Goal: Information Seeking & Learning: Learn about a topic

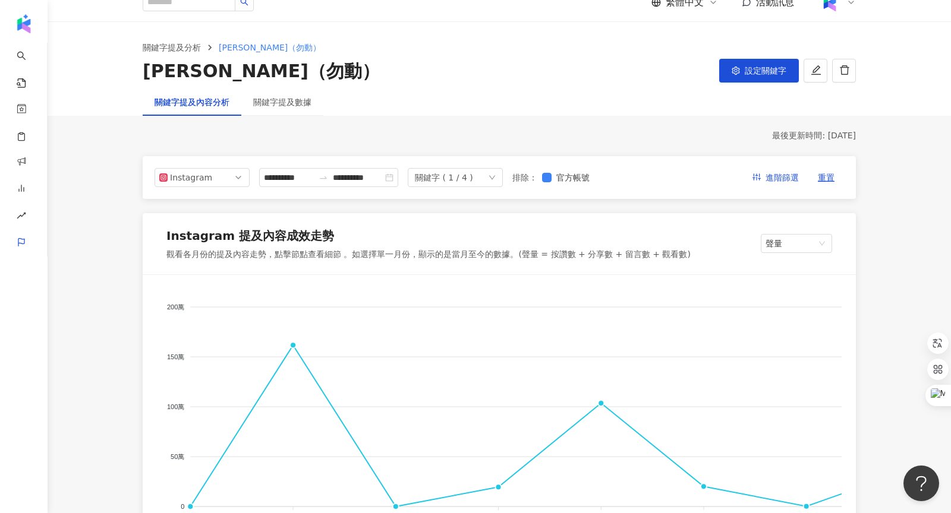
scroll to position [20, 0]
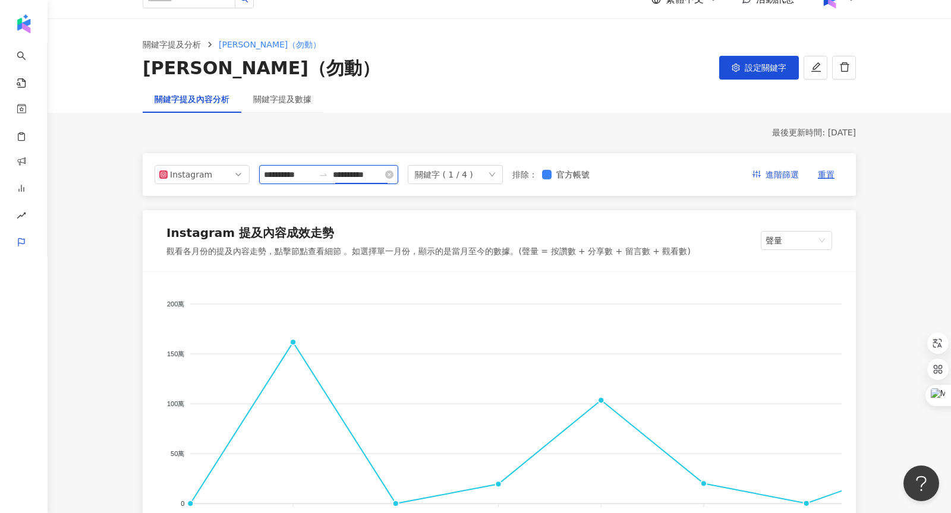
click at [359, 176] on input "**********" at bounding box center [358, 174] width 50 height 13
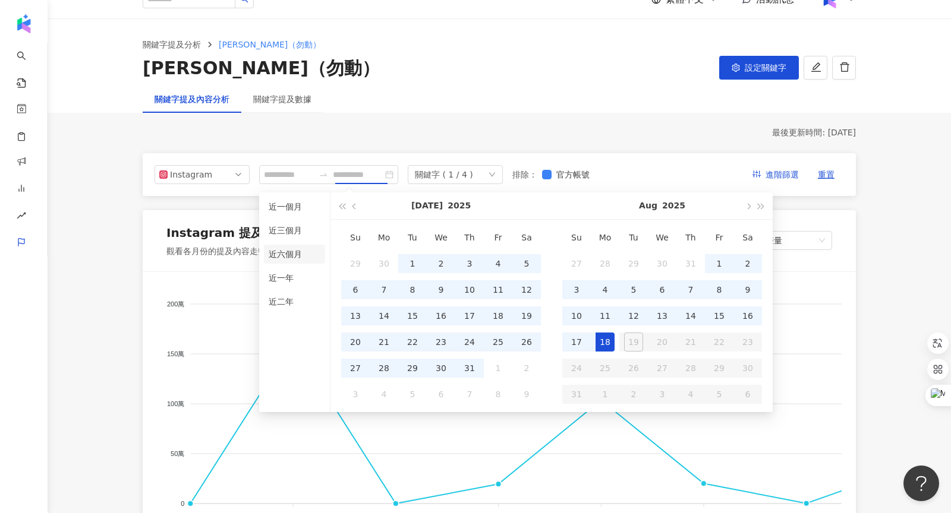
click at [287, 251] on li "近六個月" at bounding box center [294, 254] width 61 height 19
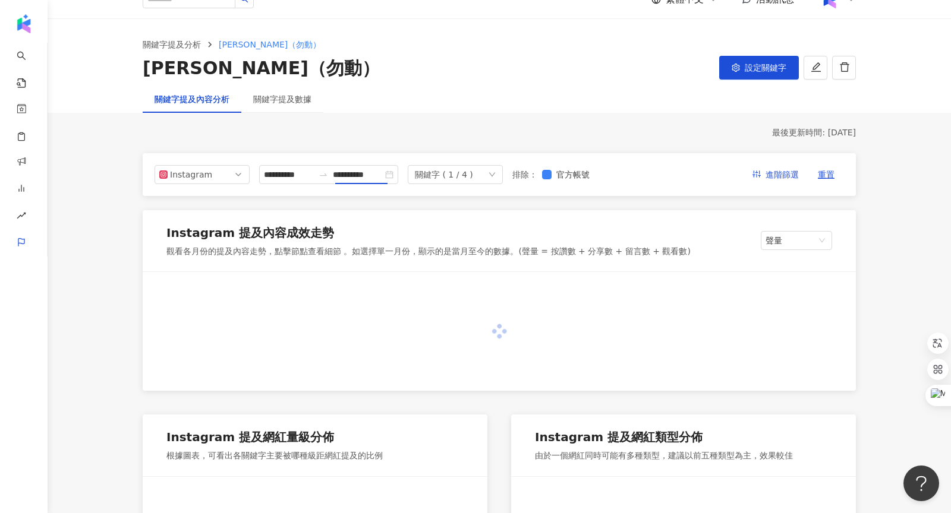
type input "**********"
click at [471, 171] on div "關鍵字 ( 1 / 4 )" at bounding box center [444, 175] width 58 height 18
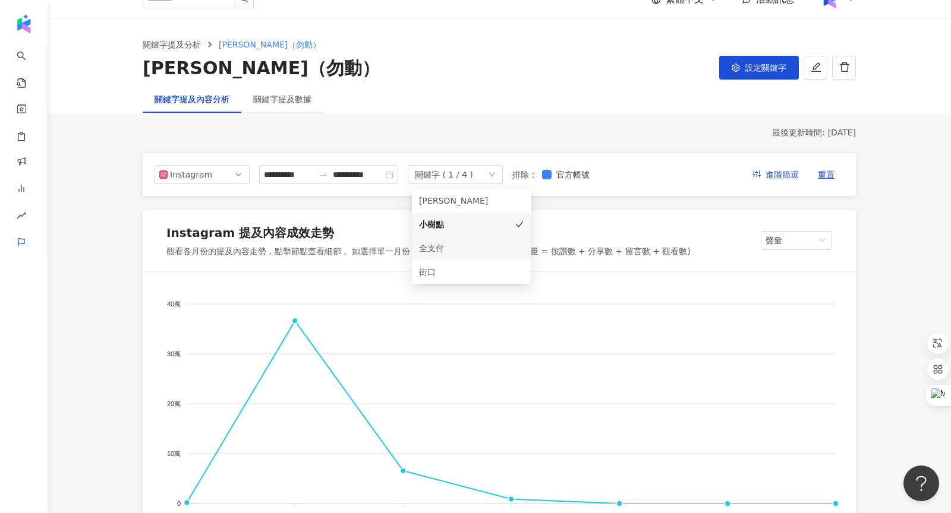
click at [456, 245] on div "全支付" at bounding box center [454, 248] width 71 height 13
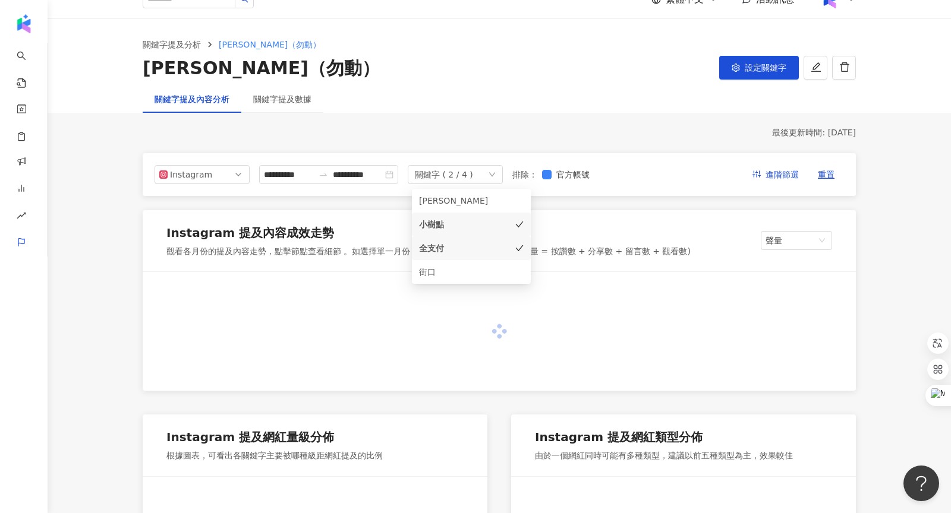
click at [516, 222] on icon "check" at bounding box center [519, 224] width 8 height 8
click at [547, 98] on div "關鍵字提及內容分析 關鍵字提及數據" at bounding box center [499, 99] width 761 height 27
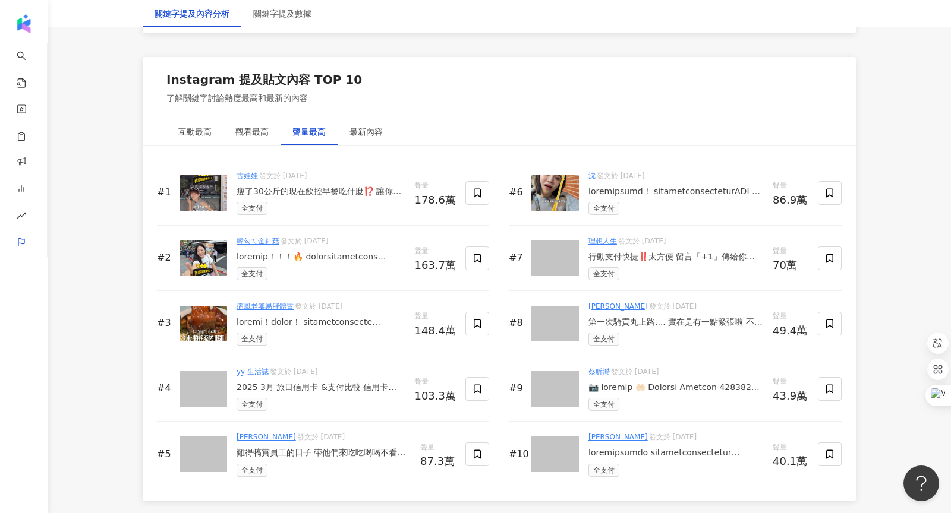
scroll to position [1779, 0]
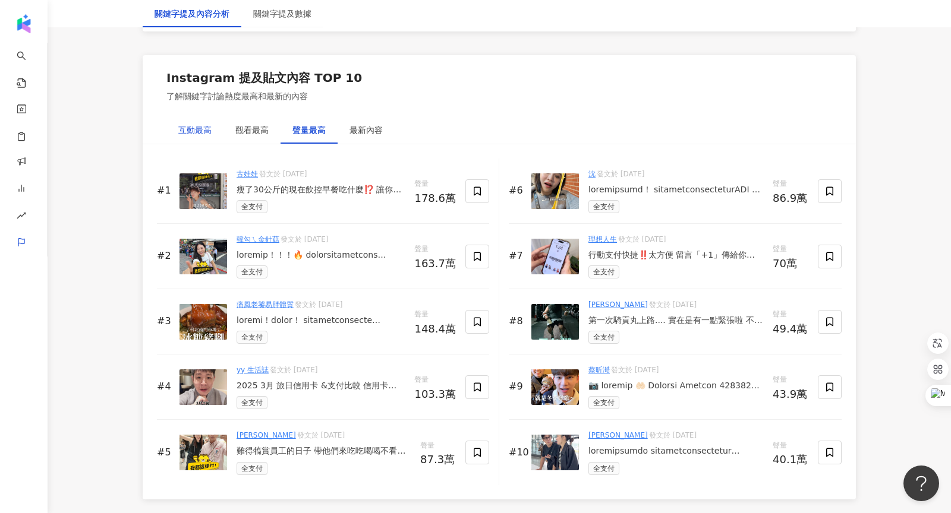
click at [201, 127] on div "互動最高" at bounding box center [194, 130] width 33 height 13
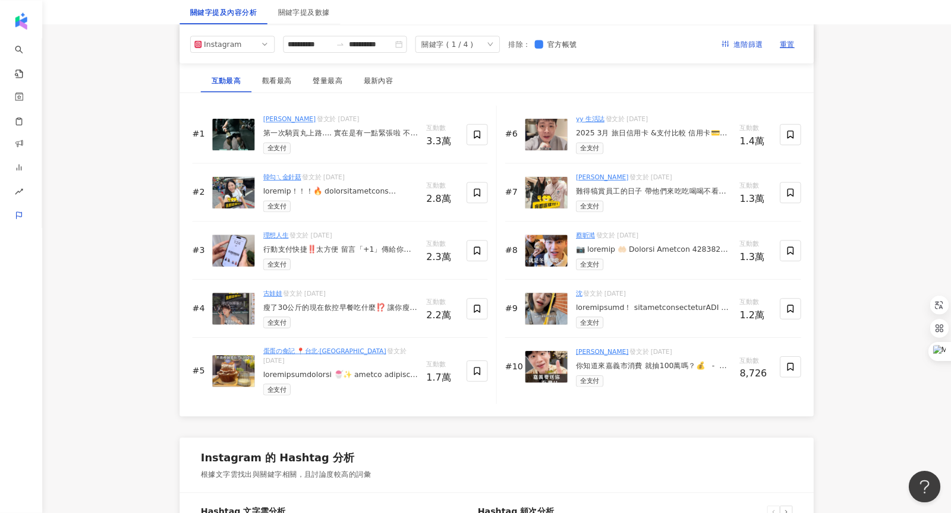
scroll to position [1818, 0]
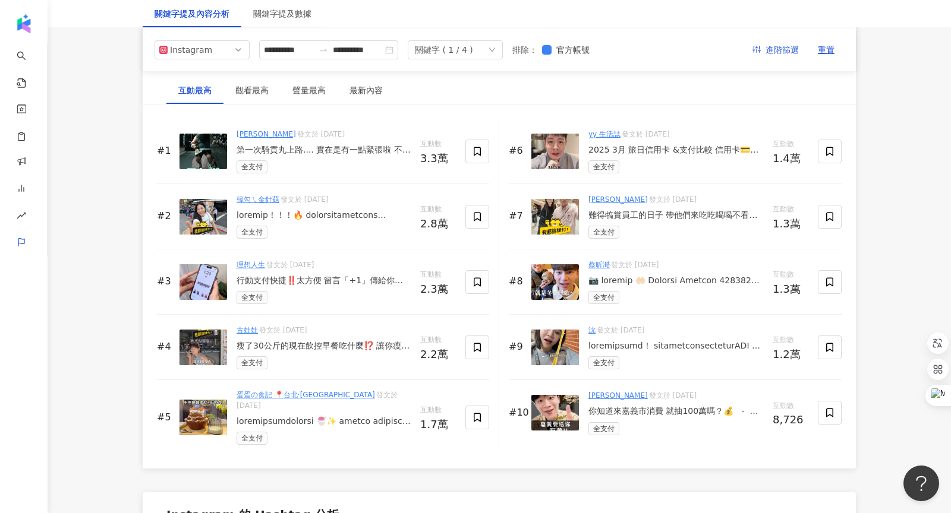
click at [194, 140] on img at bounding box center [203, 152] width 48 height 36
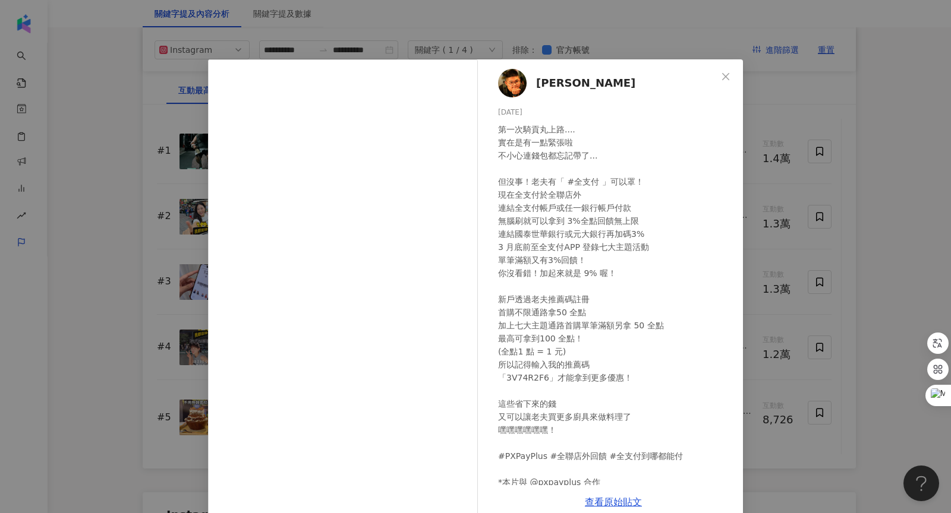
scroll to position [73, 0]
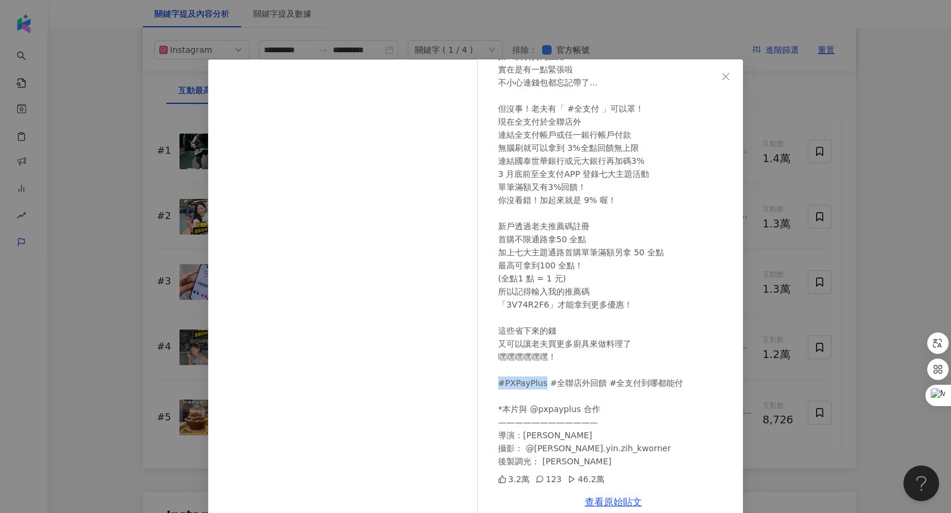
drag, startPoint x: 498, startPoint y: 384, endPoint x: 545, endPoint y: 384, distance: 47.0
click at [545, 384] on div "第一次騎貢丸上路.... 實在是有一點緊張啦 不小心連錢包都忘記帶了... 但沒事！老夫有「 #全支付 」可以罩！ 現在全支付於全聯店外 連結全支付帳戶或任一…" at bounding box center [615, 259] width 235 height 418
copy div "#PXPayPlus"
click at [720, 72] on span "Close" at bounding box center [726, 77] width 24 height 10
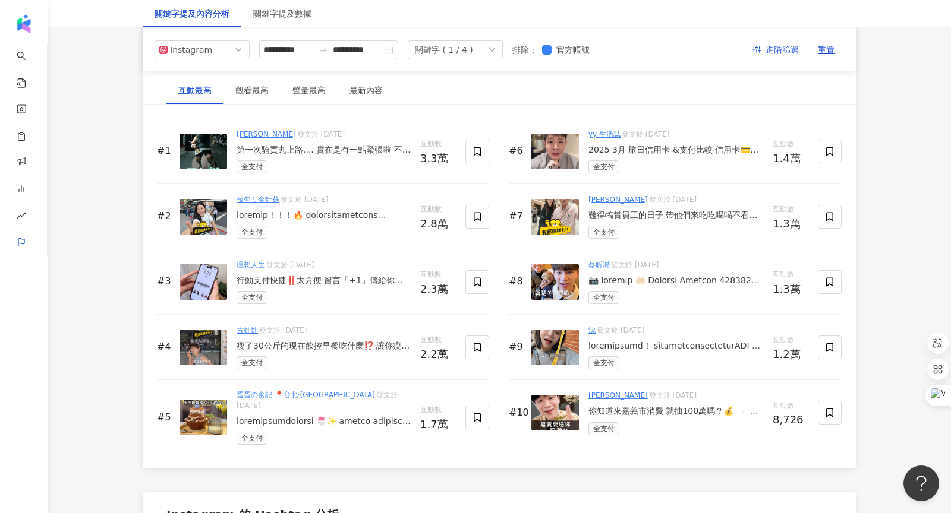
scroll to position [1808, 0]
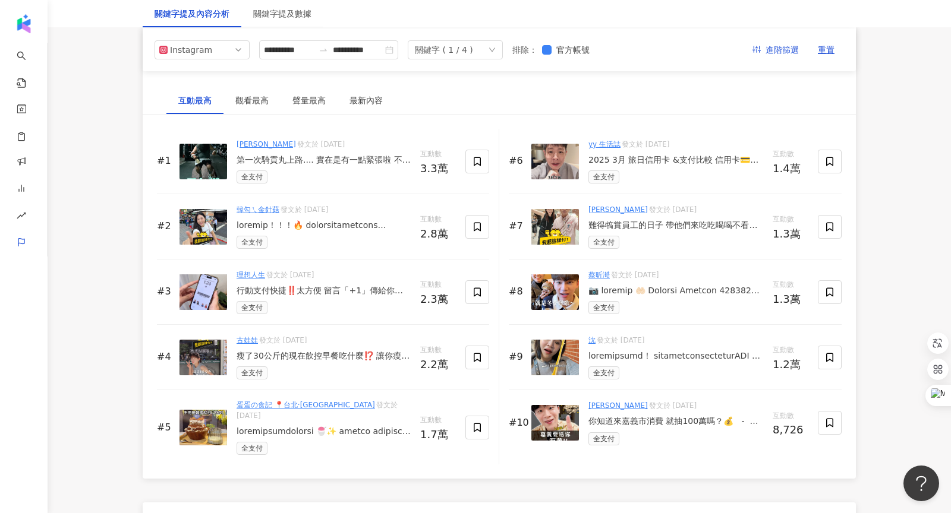
click at [560, 356] on img at bounding box center [555, 358] width 48 height 36
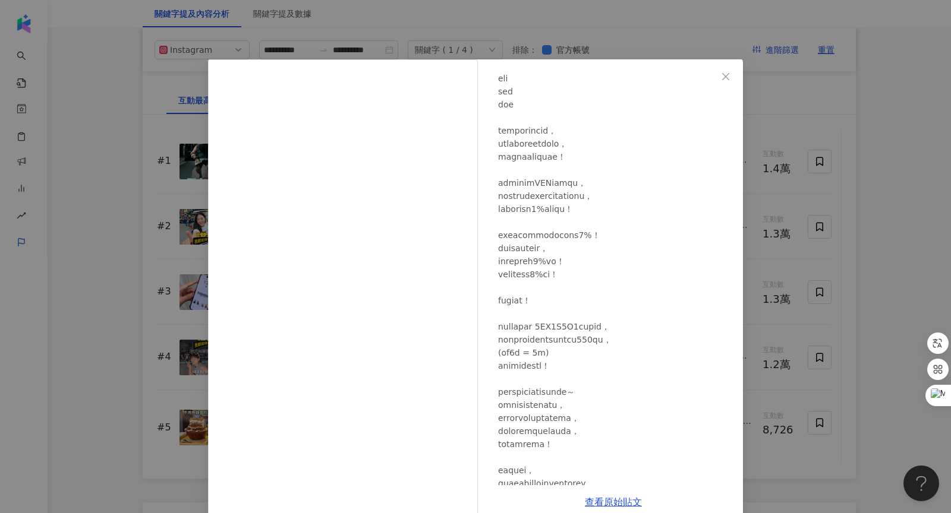
scroll to position [218, 0]
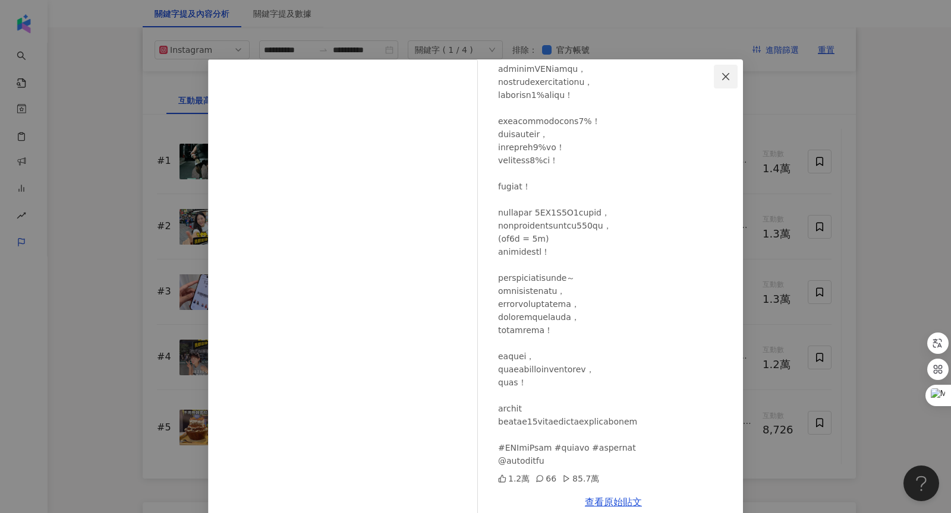
click at [735, 78] on span "Close" at bounding box center [726, 77] width 24 height 10
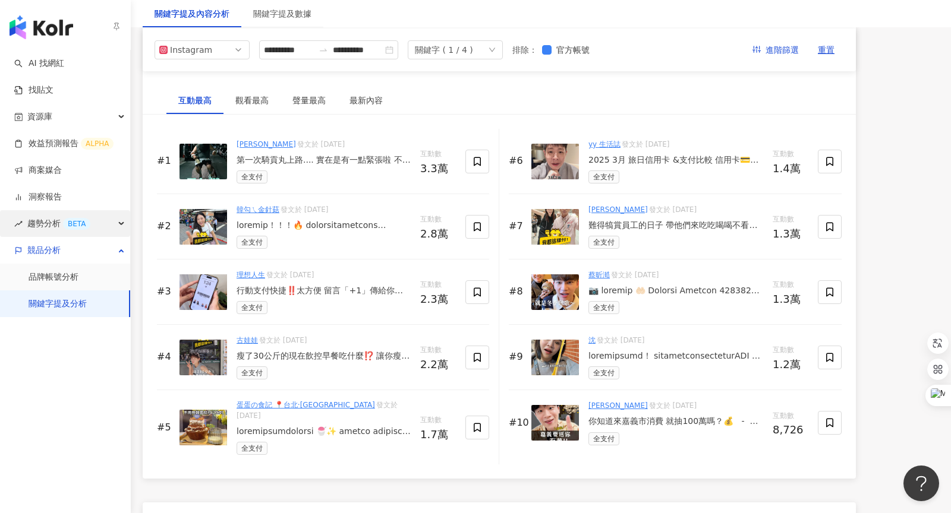
click at [97, 223] on div "趨勢分析 BETA" at bounding box center [65, 223] width 130 height 27
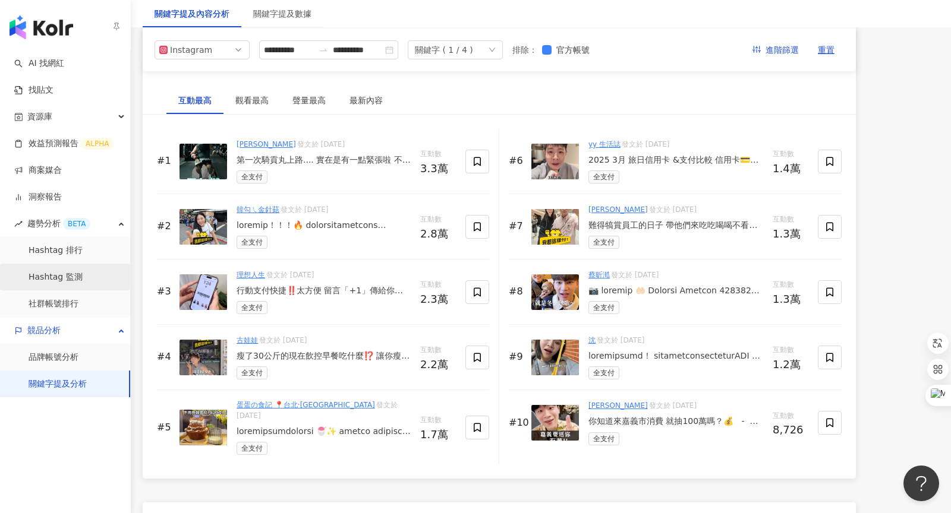
click at [66, 283] on link "Hashtag 監測" at bounding box center [56, 278] width 54 height 12
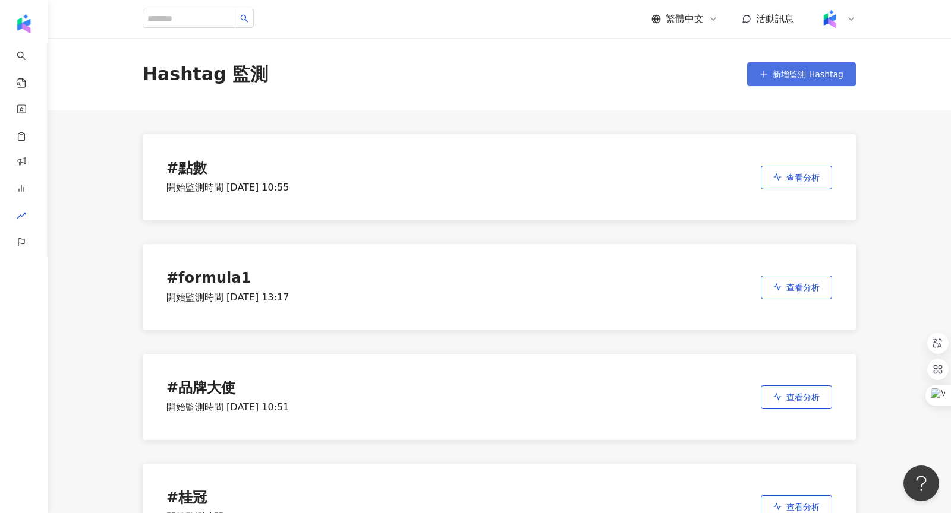
click at [786, 74] on span "新增監測 Hashtag" at bounding box center [808, 75] width 71 height 10
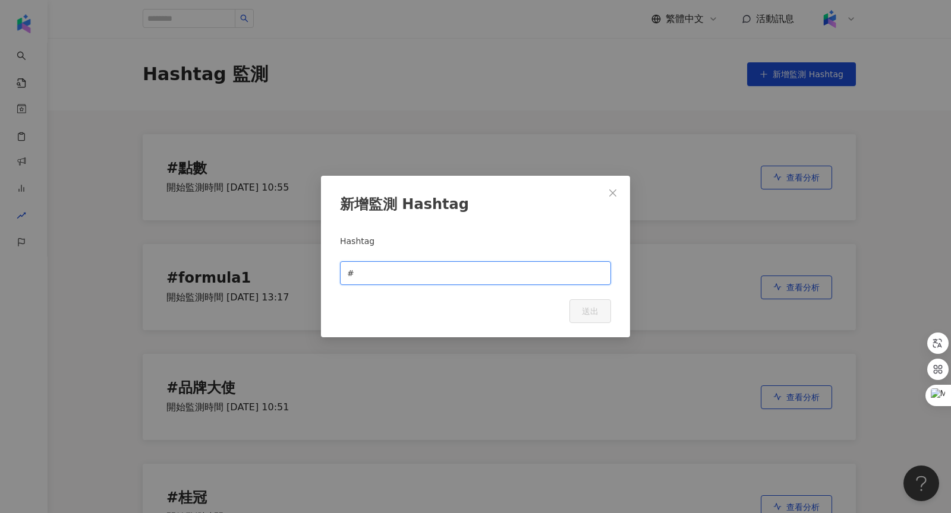
click at [409, 276] on input "text" at bounding box center [480, 273] width 247 height 13
paste input "**********"
click at [360, 270] on input "**********" at bounding box center [480, 273] width 247 height 13
type input "*********"
click at [590, 314] on span "送出" at bounding box center [590, 312] width 17 height 10
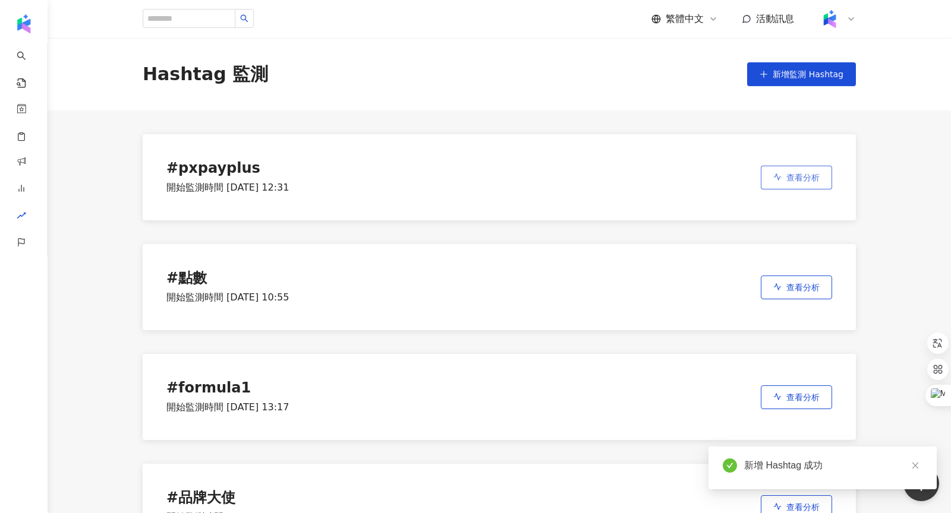
click at [780, 183] on button "查看分析" at bounding box center [796, 178] width 71 height 24
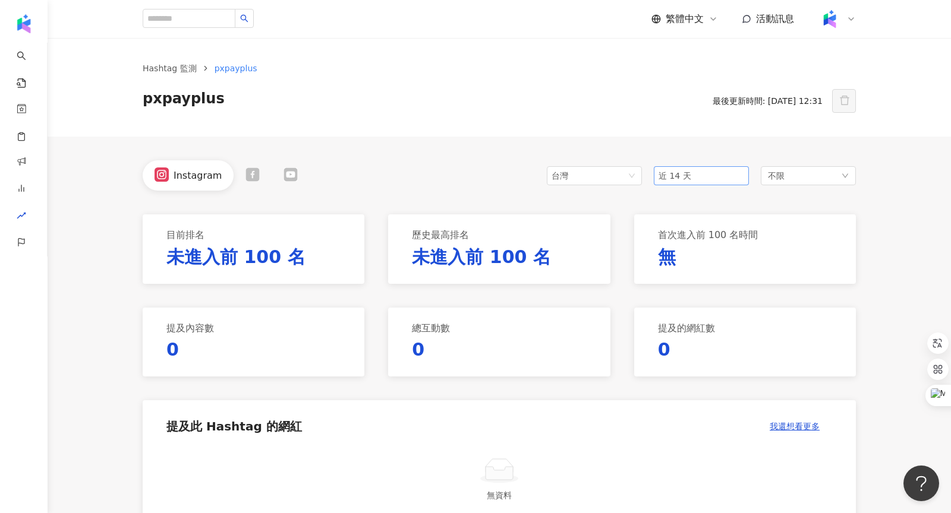
click at [710, 173] on span "近 14 天" at bounding box center [701, 176] width 86 height 18
click at [687, 266] on div "近六個月" at bounding box center [701, 260] width 76 height 13
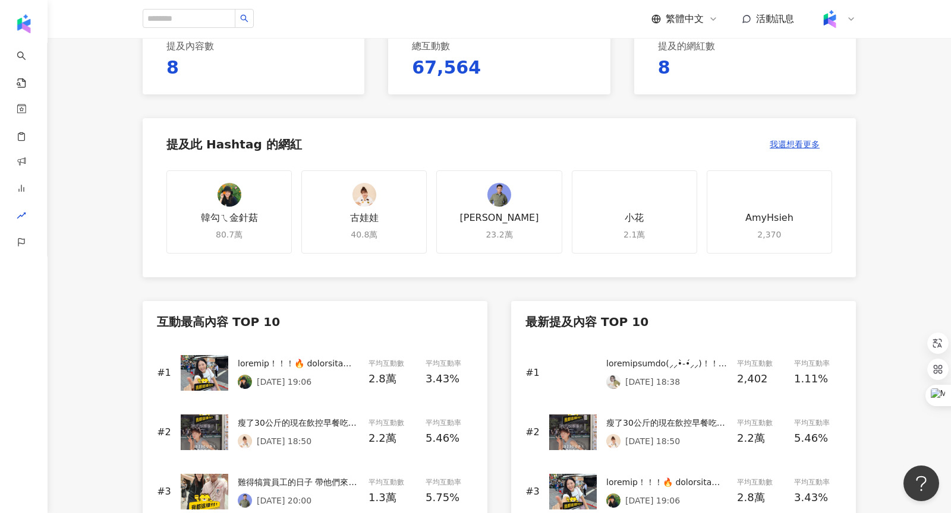
scroll to position [503, 0]
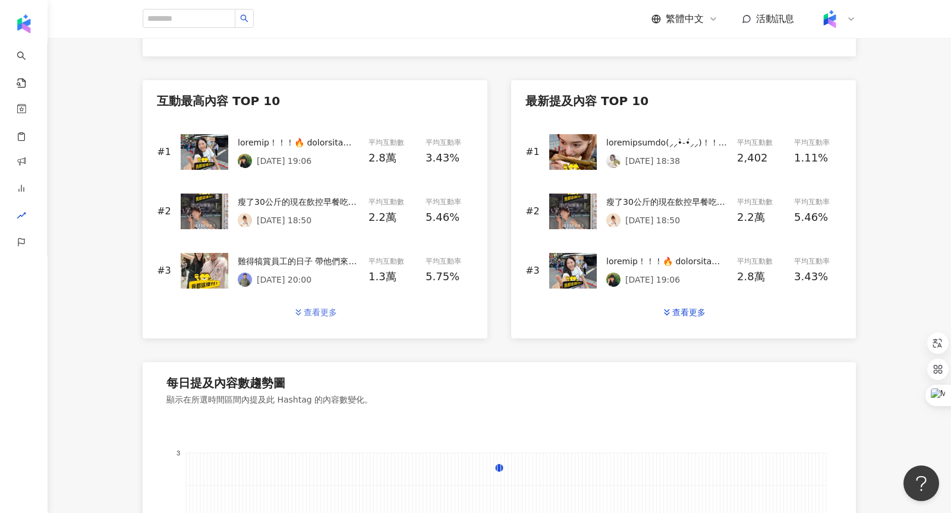
click at [321, 305] on button "查看更多" at bounding box center [314, 313] width 69 height 24
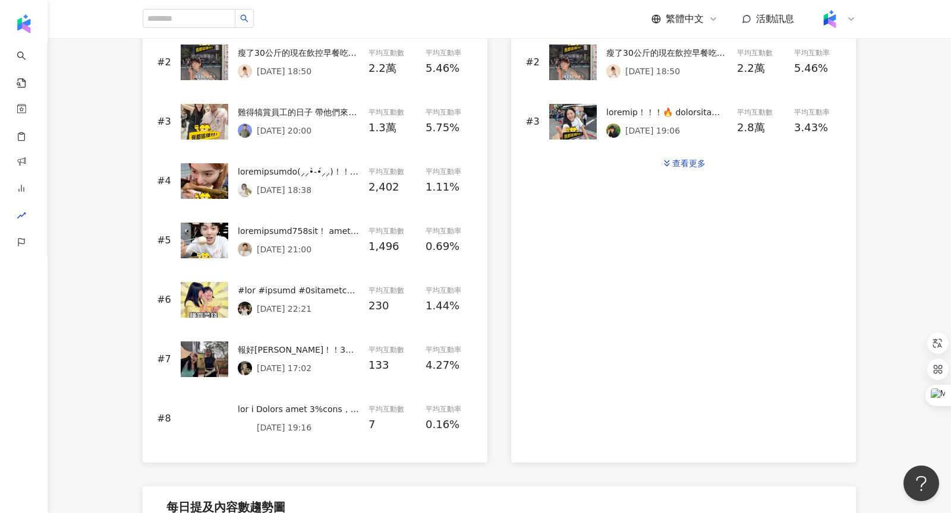
scroll to position [687, 0]
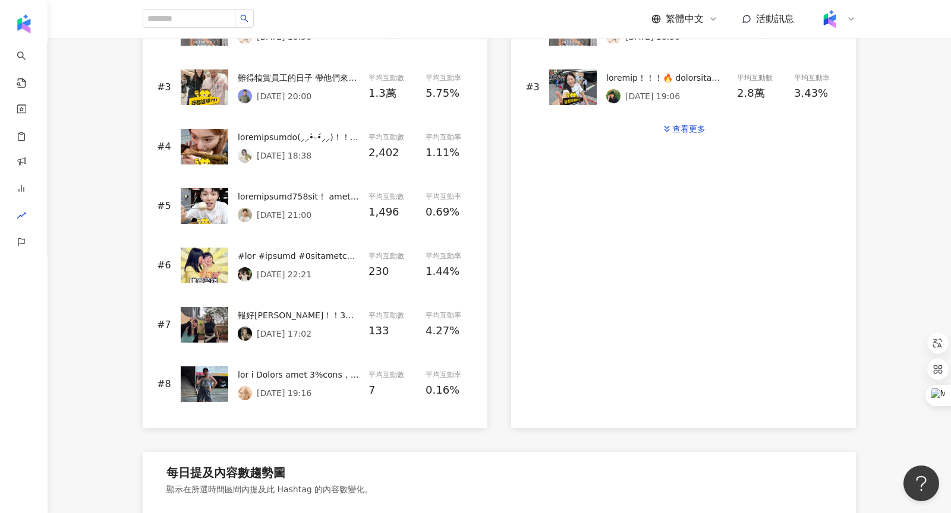
click at [207, 260] on img at bounding box center [205, 266] width 48 height 36
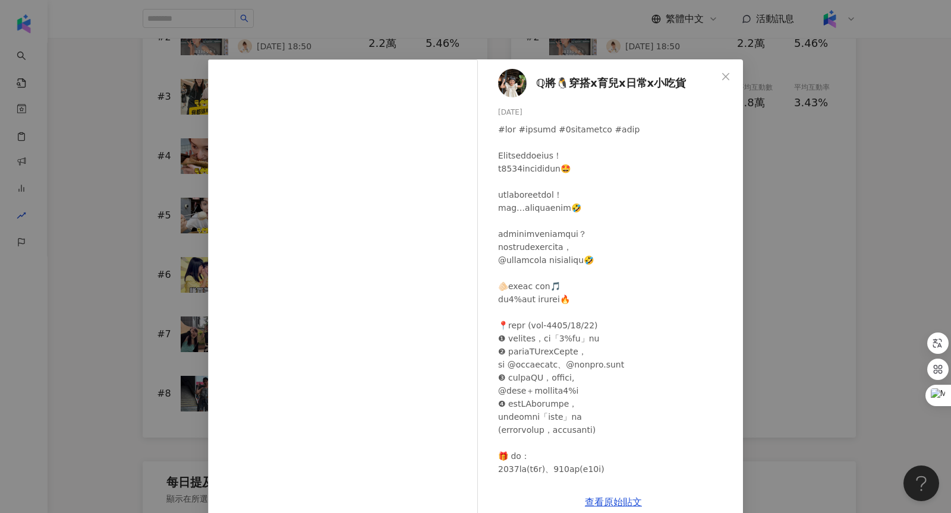
scroll to position [680, 0]
click at [724, 73] on icon "close" at bounding box center [726, 77] width 10 height 10
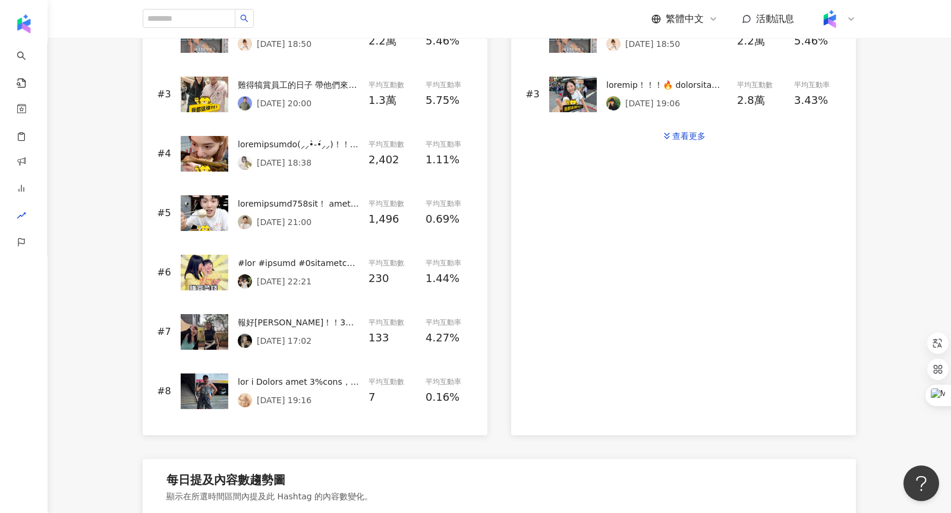
click at [229, 392] on div "#8 2025/4/25 19:16 平均互動數 7 平均互動率 0.16%" at bounding box center [315, 391] width 316 height 59
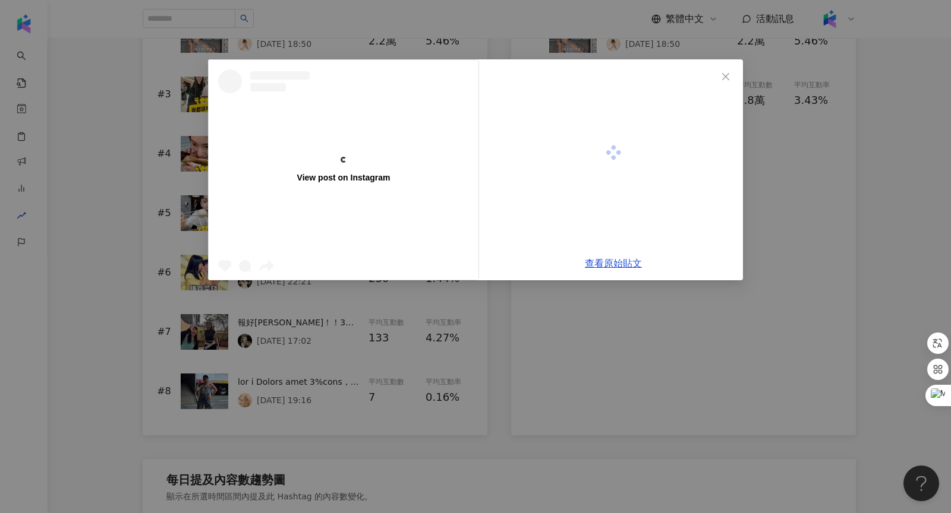
click at [219, 389] on div "View post on Instagram 查看原始貼文" at bounding box center [475, 256] width 951 height 513
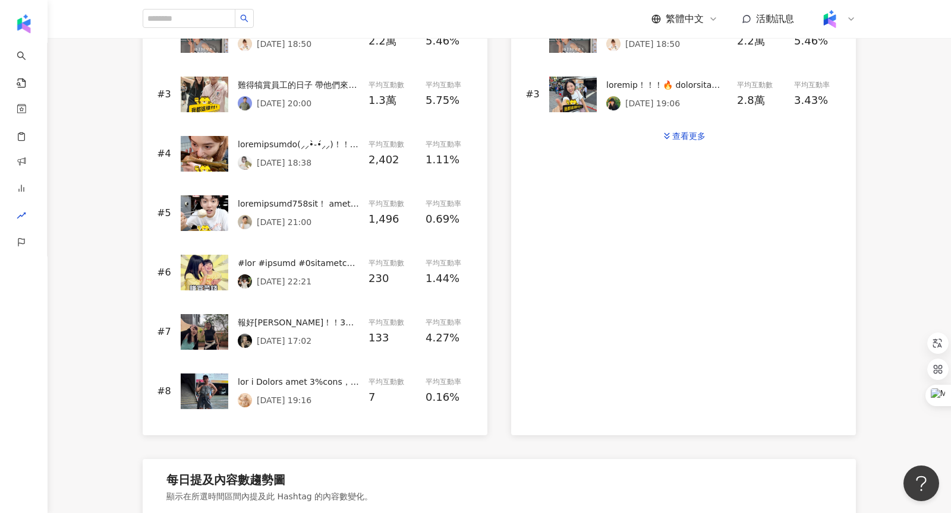
click at [210, 385] on img at bounding box center [205, 392] width 48 height 36
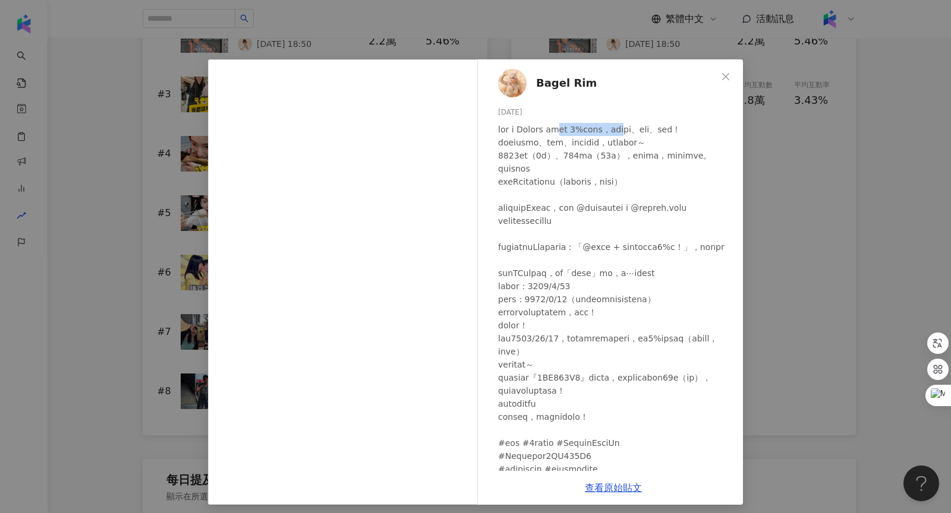
drag, startPoint x: 580, startPoint y: 131, endPoint x: 677, endPoint y: 131, distance: 96.9
click at [677, 131] on div at bounding box center [615, 299] width 235 height 353
click at [721, 78] on icon "close" at bounding box center [726, 77] width 10 height 10
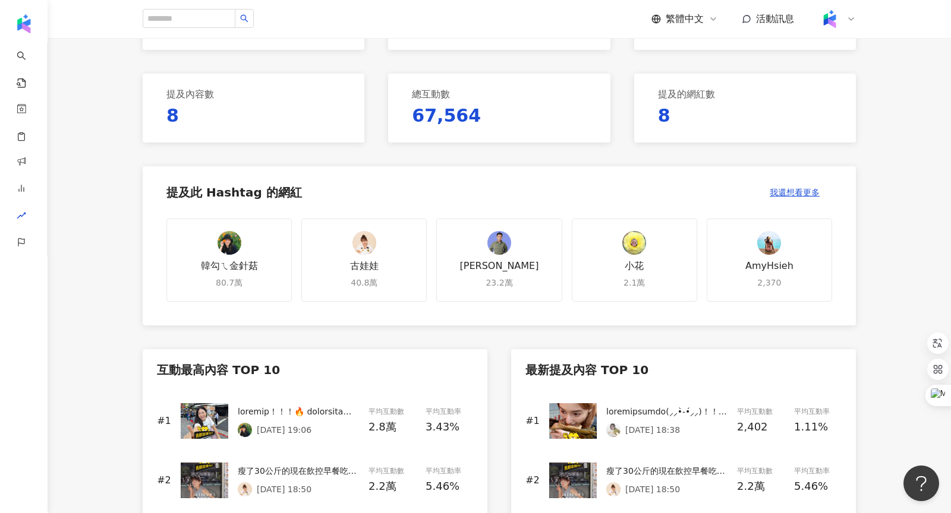
scroll to position [0, 0]
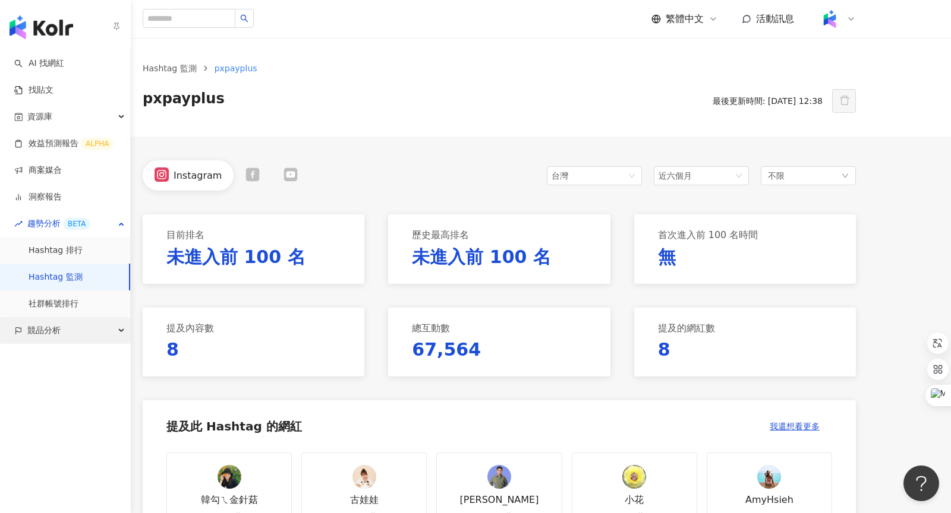
click at [49, 329] on span "競品分析" at bounding box center [43, 330] width 33 height 27
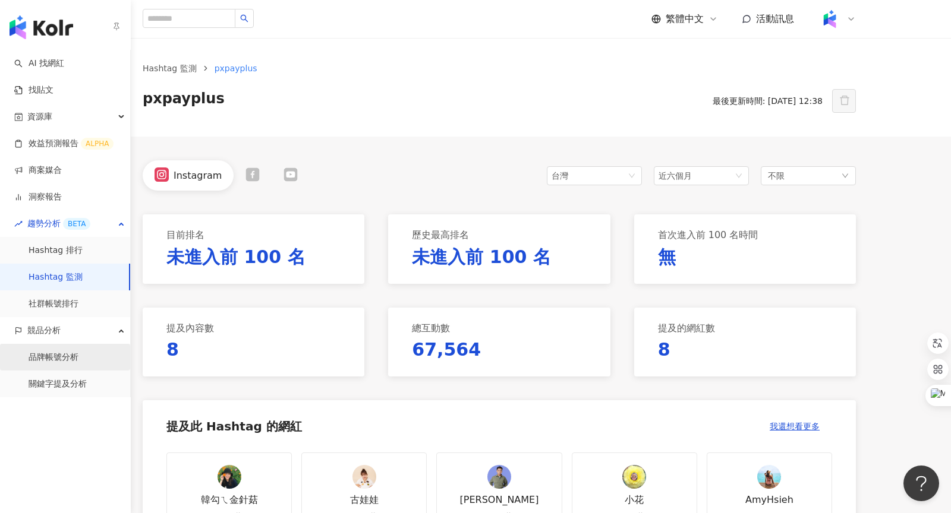
click at [52, 355] on link "品牌帳號分析" at bounding box center [54, 358] width 50 height 12
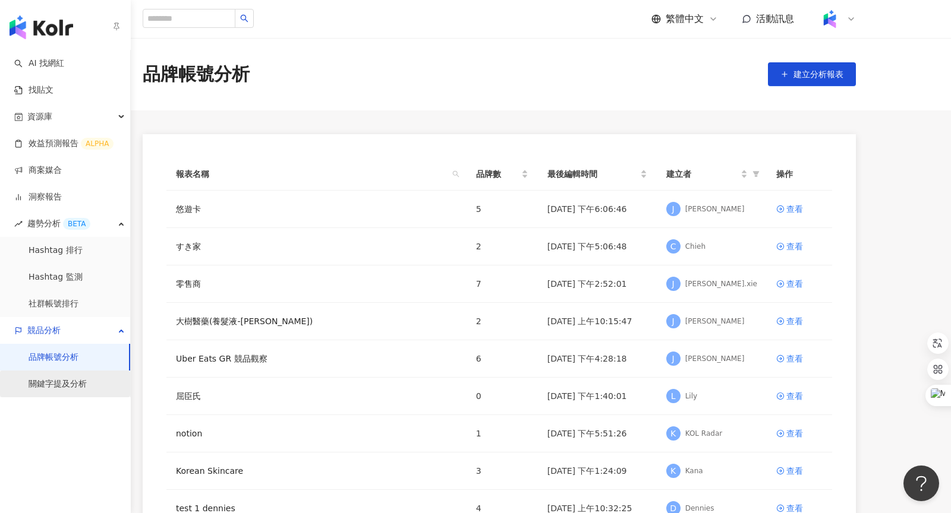
click at [51, 385] on link "關鍵字提及分析" at bounding box center [58, 385] width 58 height 12
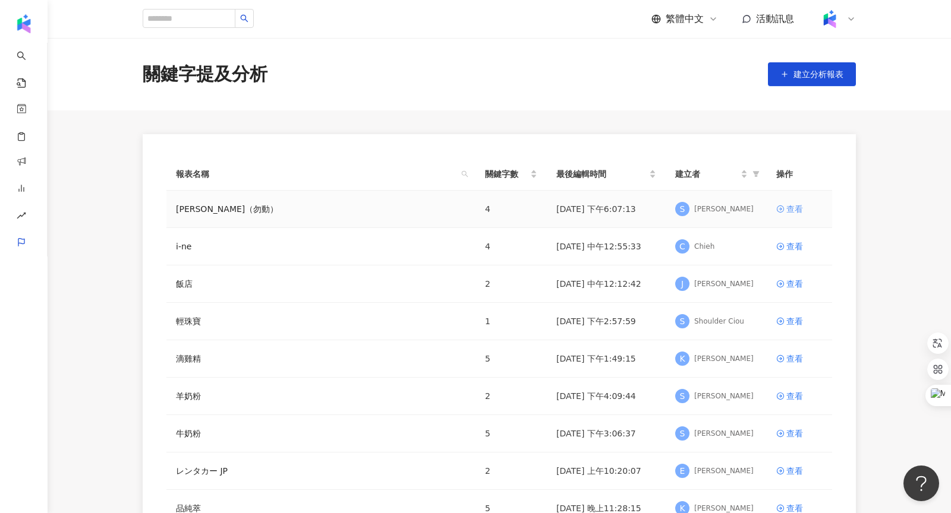
click at [793, 209] on div "查看" at bounding box center [794, 209] width 17 height 13
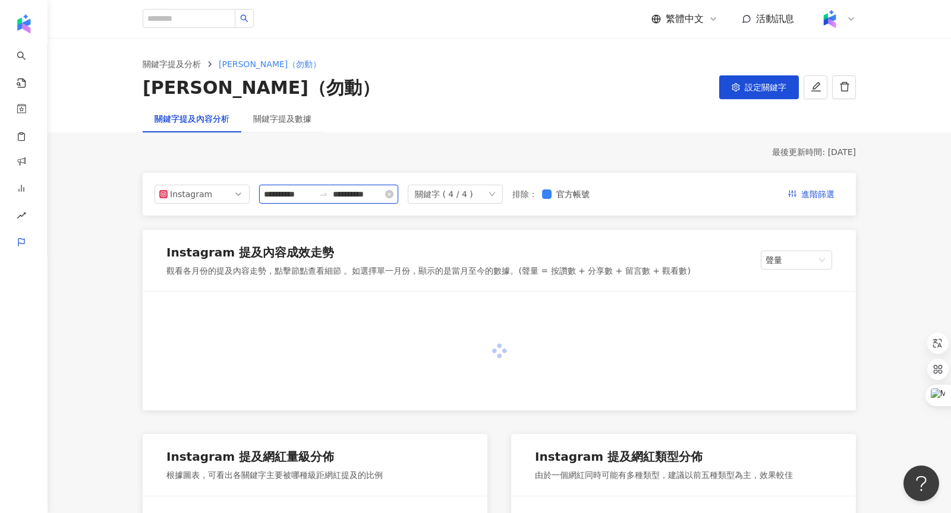
click at [357, 199] on input "**********" at bounding box center [358, 194] width 50 height 13
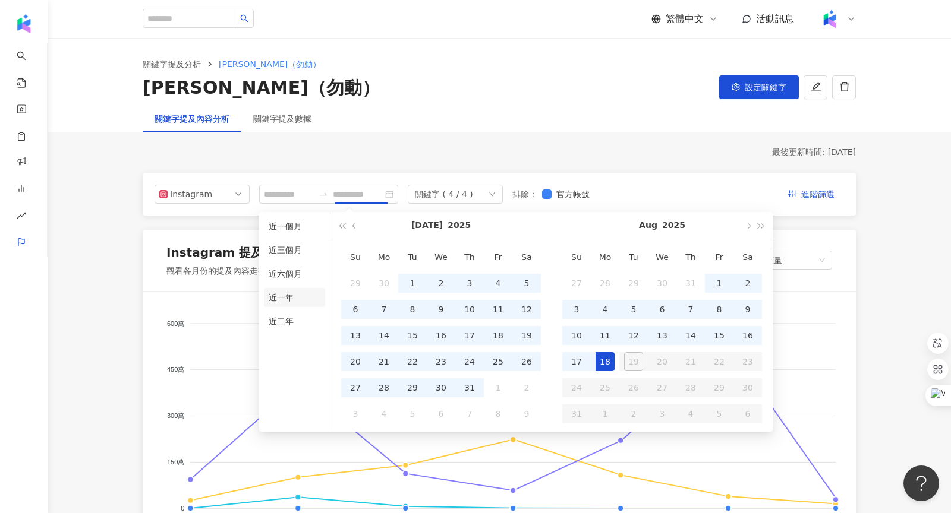
click at [284, 305] on li "近一年" at bounding box center [294, 297] width 61 height 19
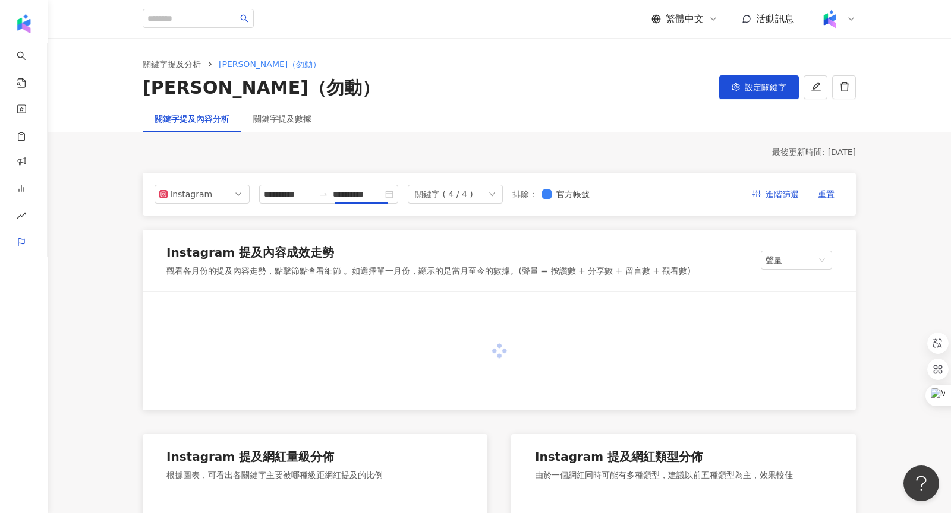
type input "**********"
click at [462, 118] on div "關鍵字提及內容分析 關鍵字提及數據" at bounding box center [499, 118] width 761 height 27
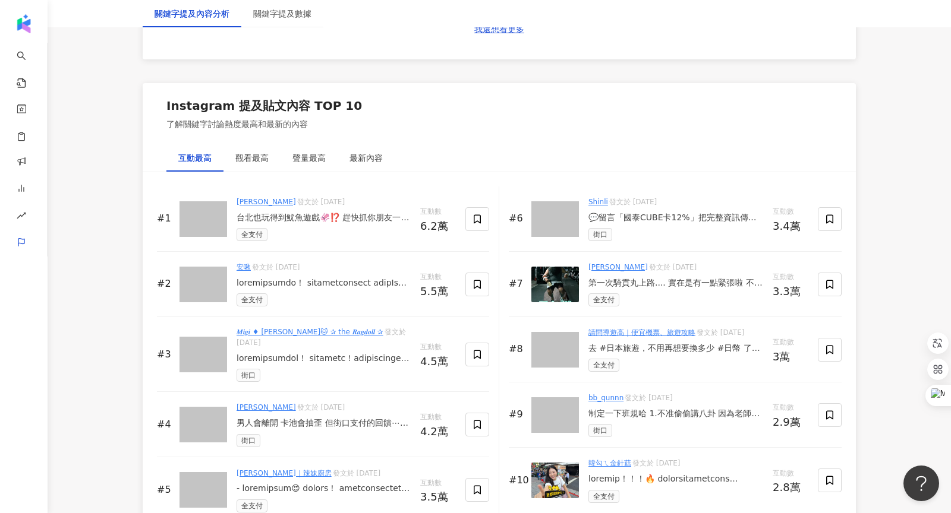
scroll to position [1804, 0]
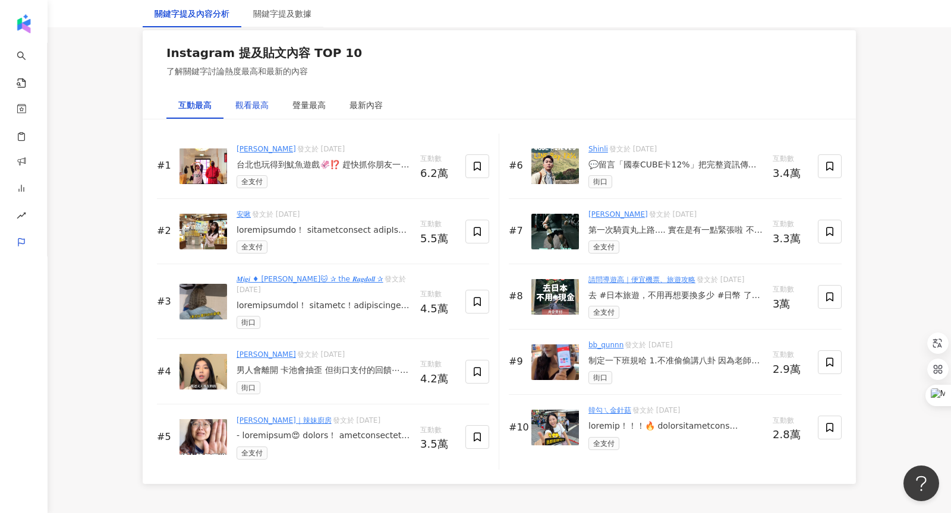
click at [259, 100] on div "觀看最高" at bounding box center [251, 105] width 33 height 13
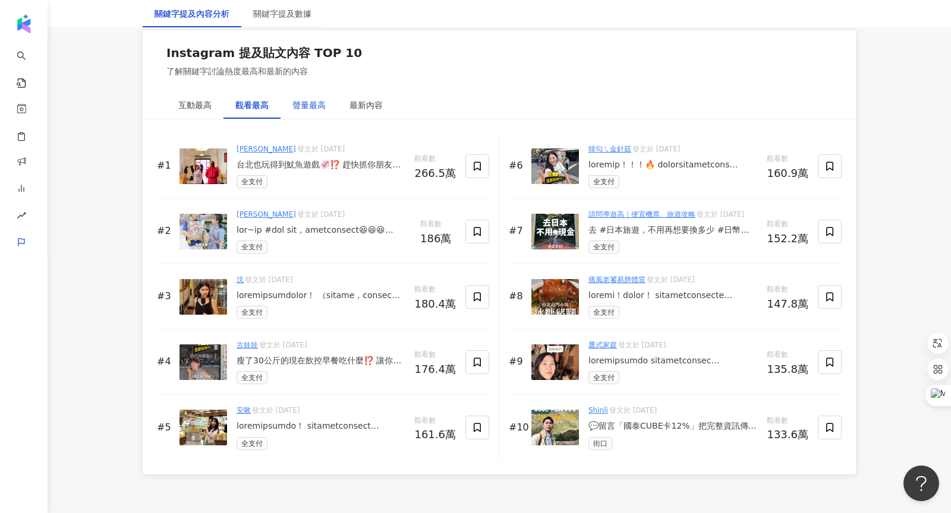
click at [316, 103] on div "聲量最高" at bounding box center [308, 105] width 33 height 13
click at [246, 101] on div "觀看最高" at bounding box center [251, 105] width 33 height 13
click at [291, 101] on div "聲量最高" at bounding box center [308, 105] width 57 height 27
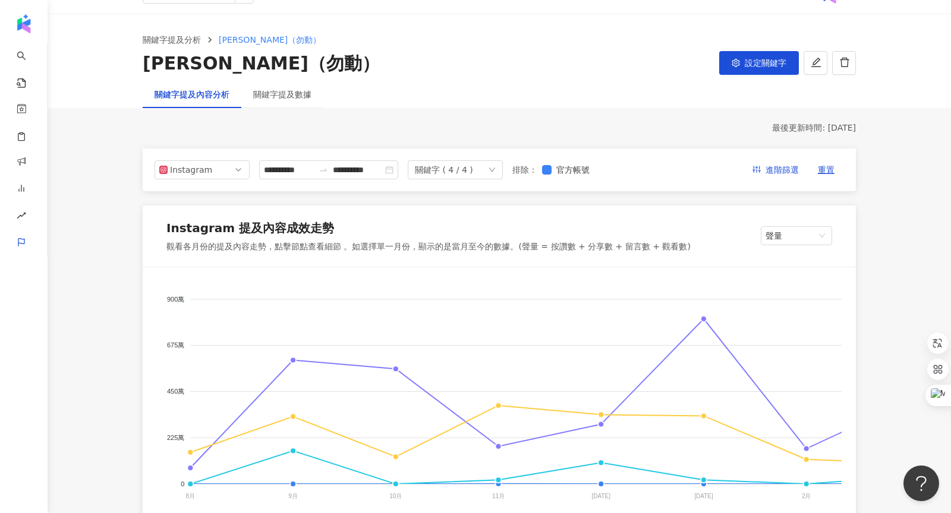
scroll to position [0, 0]
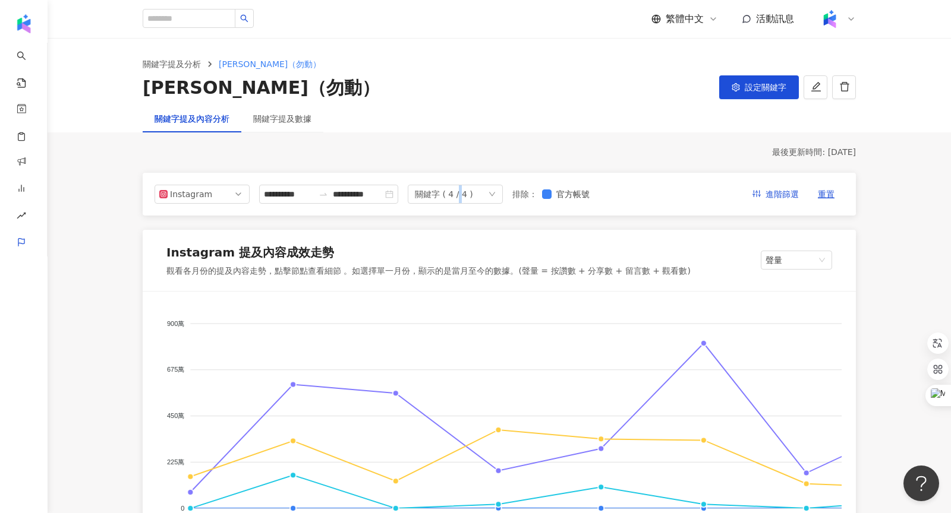
click at [464, 198] on div "關鍵字 ( 4 / 4 )" at bounding box center [444, 194] width 58 height 18
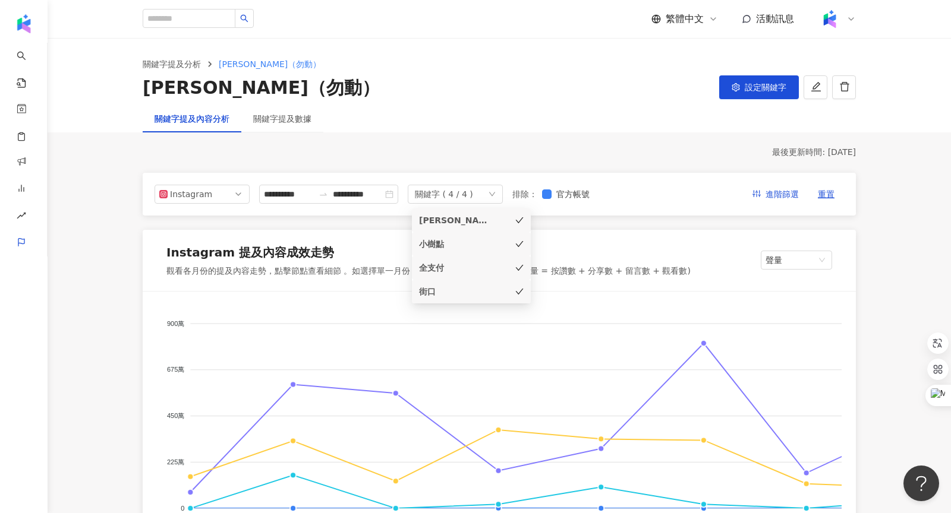
click at [465, 234] on li "小樹點" at bounding box center [471, 244] width 119 height 24
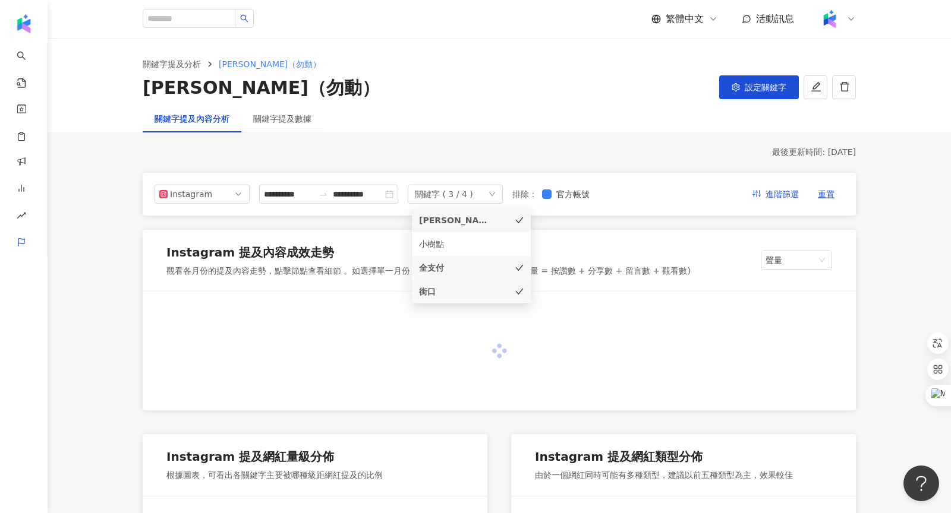
click at [467, 218] on div "車麻吉" at bounding box center [454, 220] width 71 height 13
click at [464, 285] on div "街口" at bounding box center [454, 291] width 71 height 13
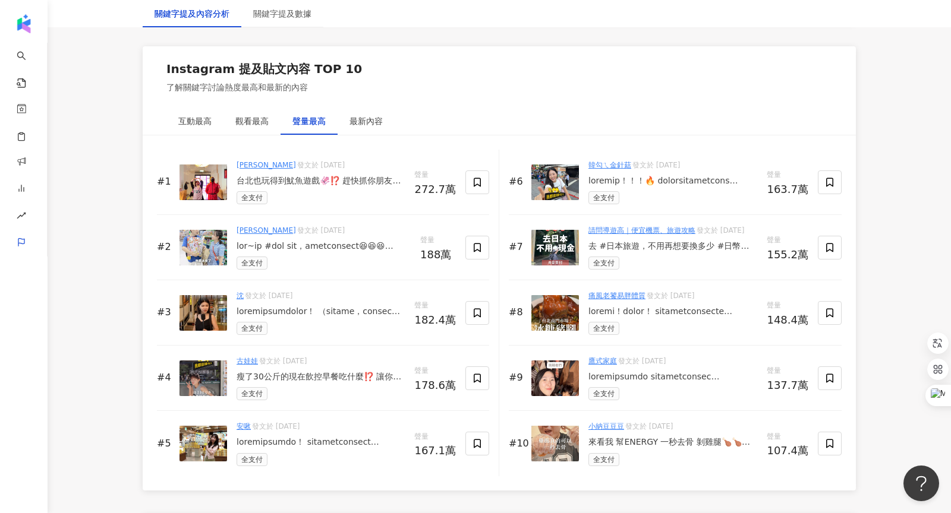
scroll to position [1758, 0]
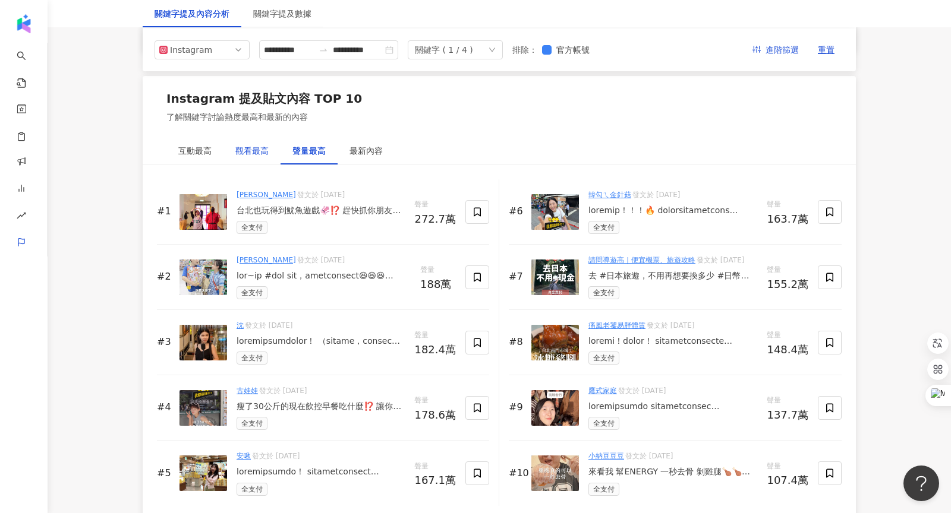
click at [237, 145] on div "觀看最高" at bounding box center [251, 150] width 33 height 13
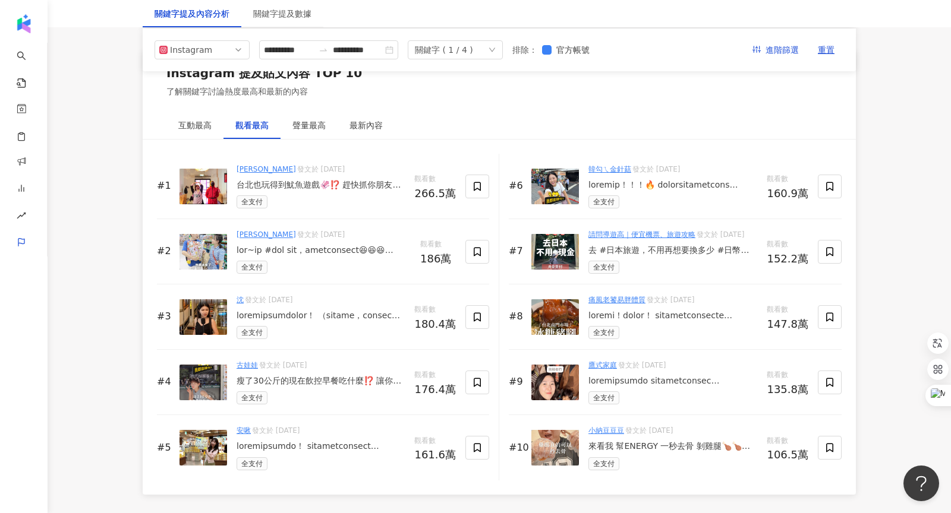
scroll to position [1785, 0]
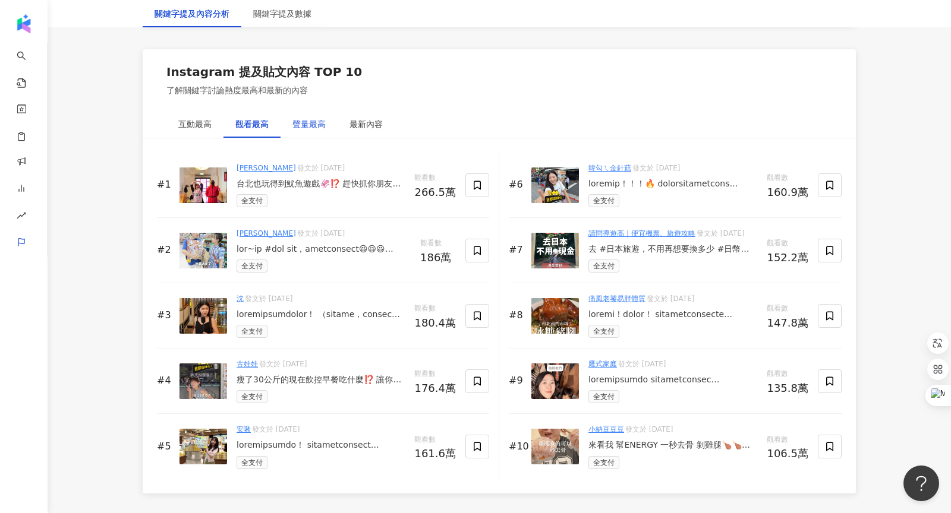
click at [298, 118] on div "聲量最高" at bounding box center [308, 124] width 33 height 13
click at [200, 169] on img at bounding box center [203, 186] width 48 height 36
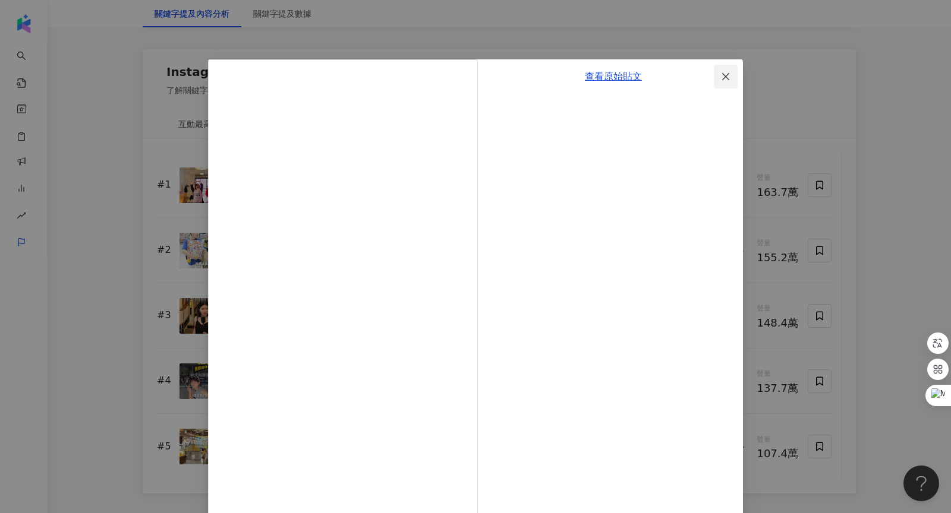
click at [727, 74] on icon "close" at bounding box center [725, 76] width 7 height 7
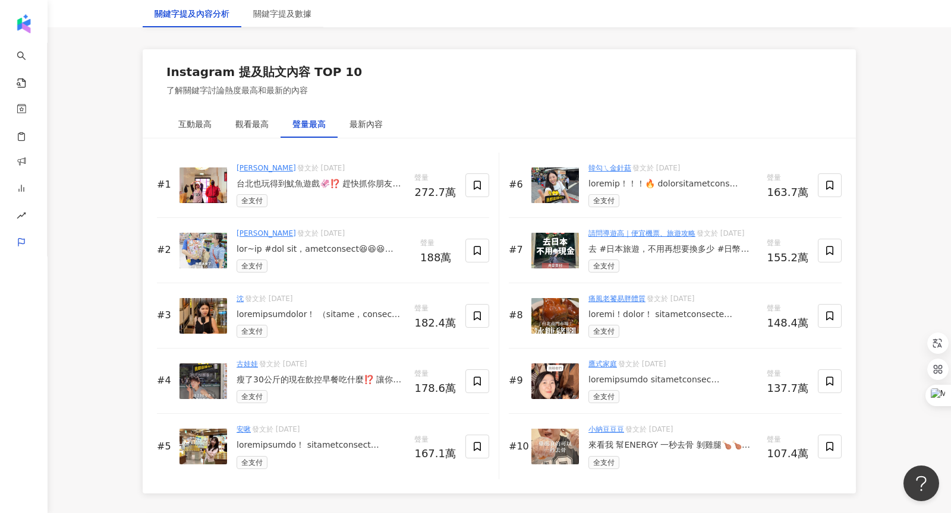
click at [214, 239] on img at bounding box center [203, 251] width 48 height 36
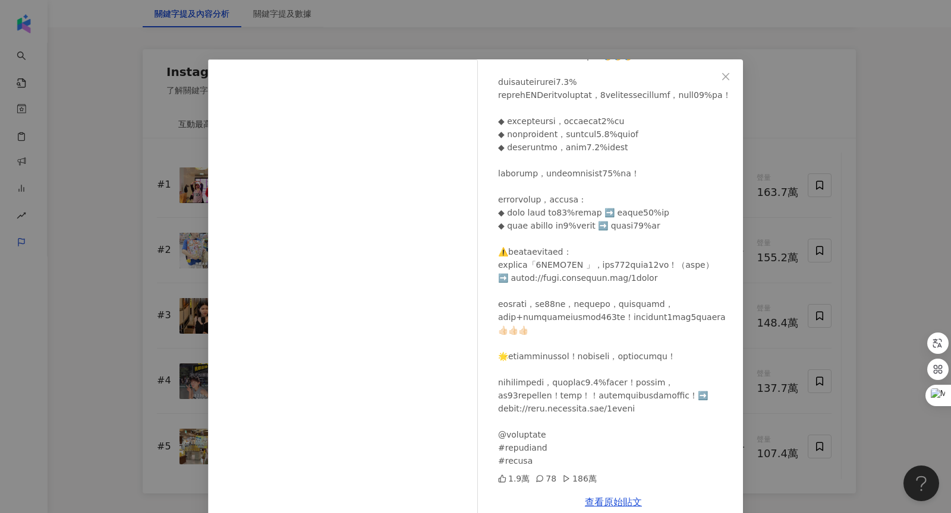
scroll to position [242, 0]
click at [730, 77] on icon "close" at bounding box center [726, 77] width 10 height 10
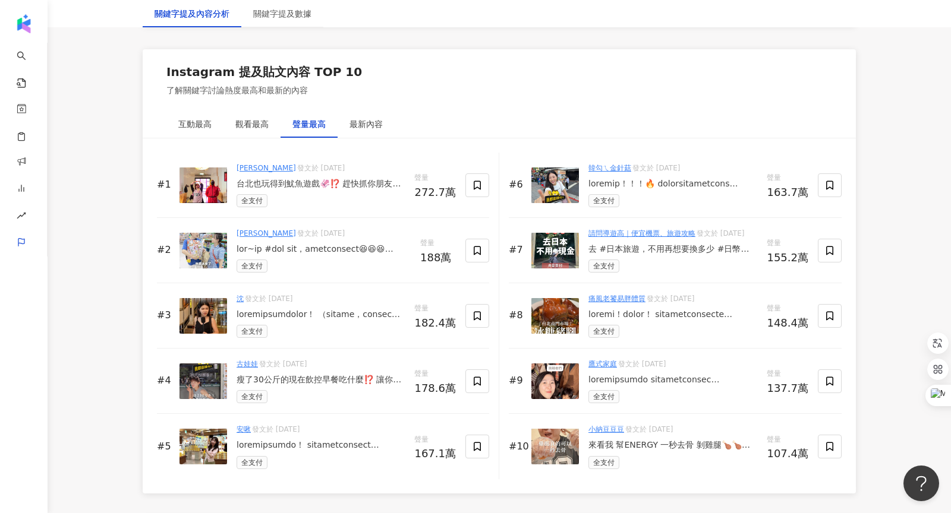
click at [203, 311] on img at bounding box center [203, 316] width 48 height 36
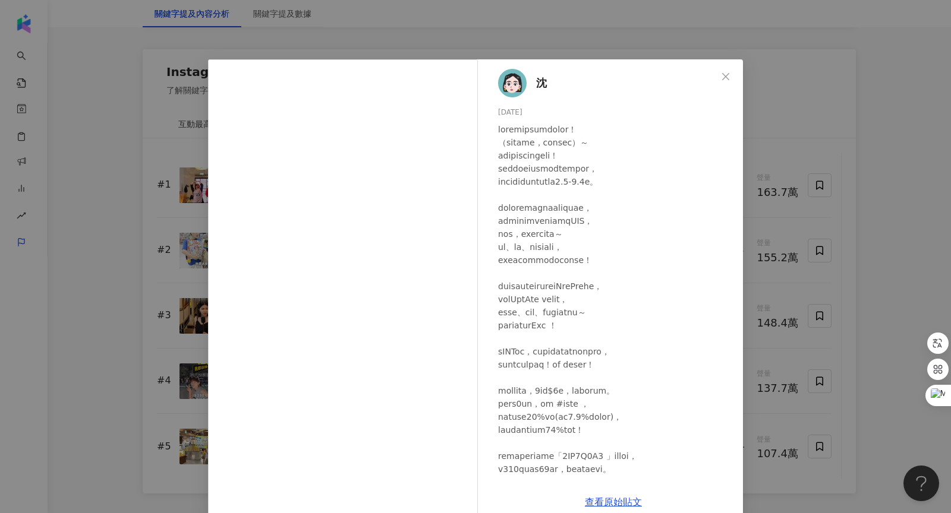
scroll to position [218, 0]
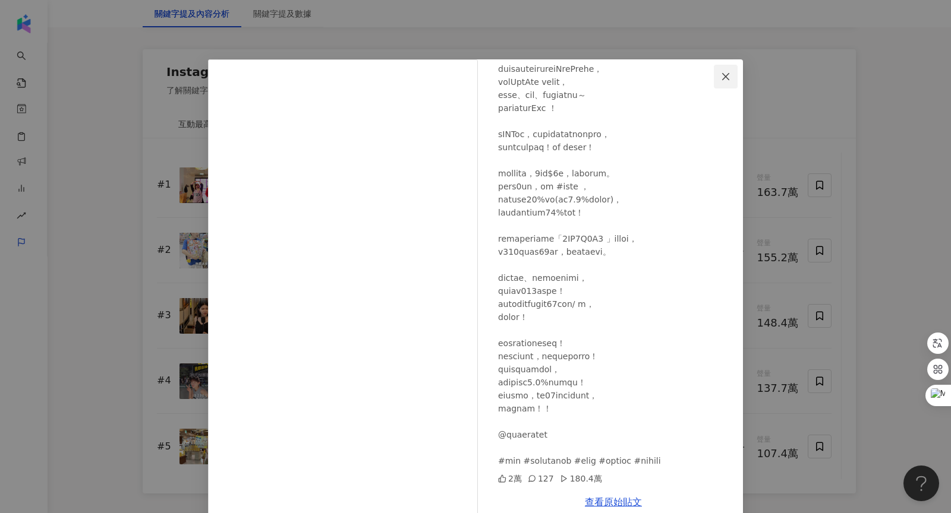
click at [727, 80] on icon "close" at bounding box center [726, 77] width 10 height 10
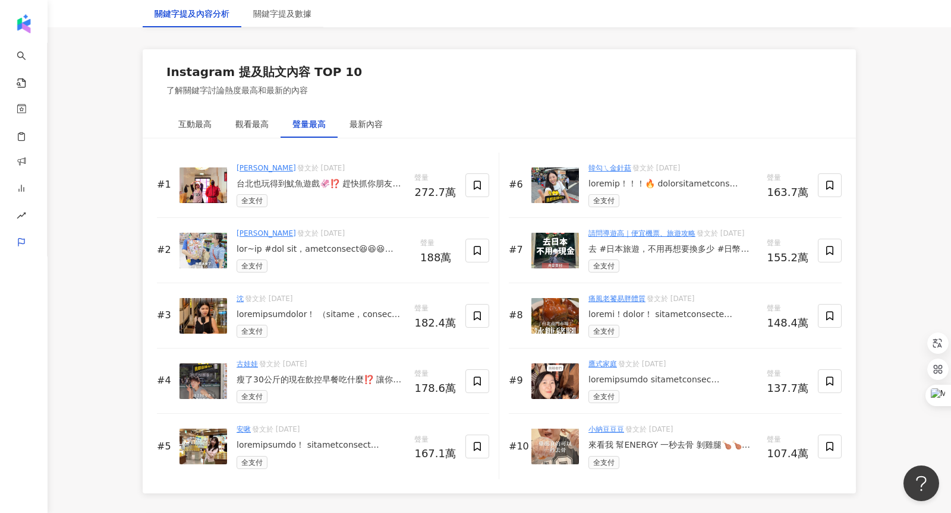
click at [205, 372] on img at bounding box center [203, 382] width 48 height 36
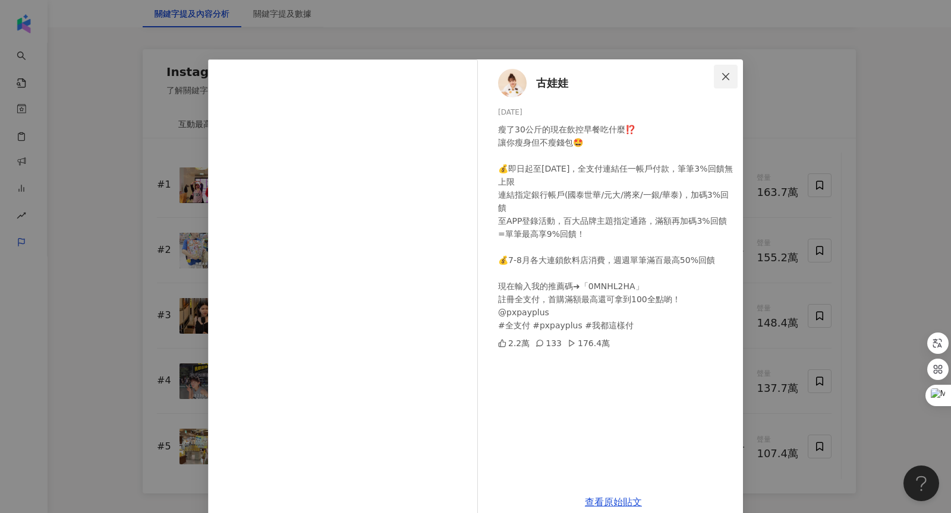
click at [727, 75] on icon "close" at bounding box center [726, 77] width 10 height 10
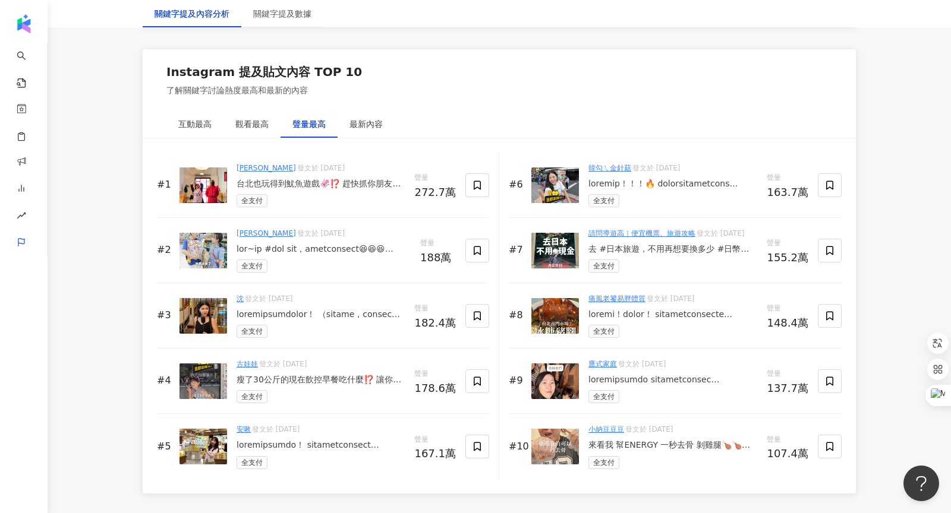
click at [193, 178] on img at bounding box center [203, 186] width 48 height 36
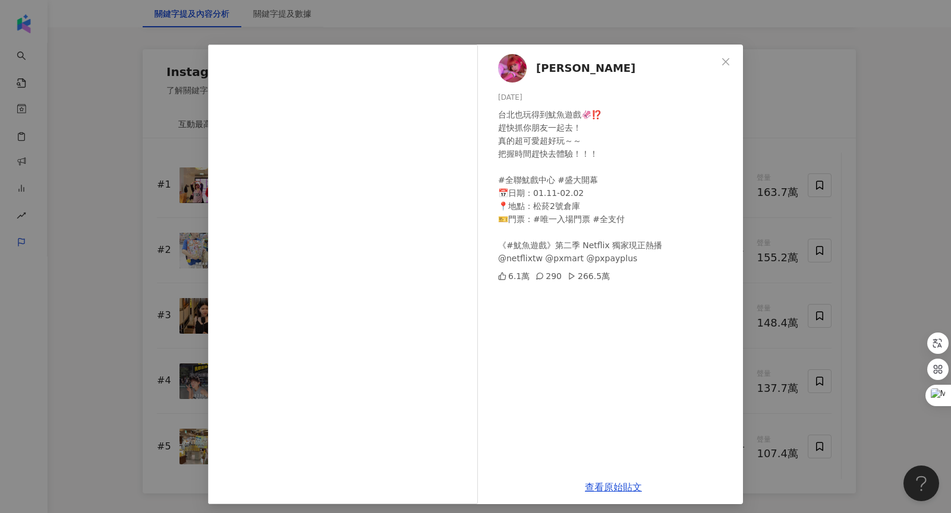
scroll to position [20, 0]
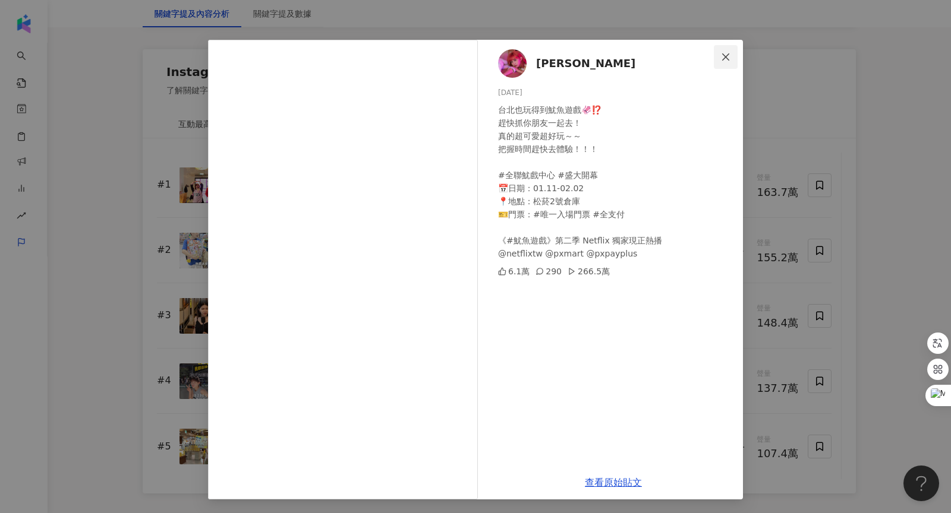
click at [721, 56] on icon "close" at bounding box center [726, 57] width 10 height 10
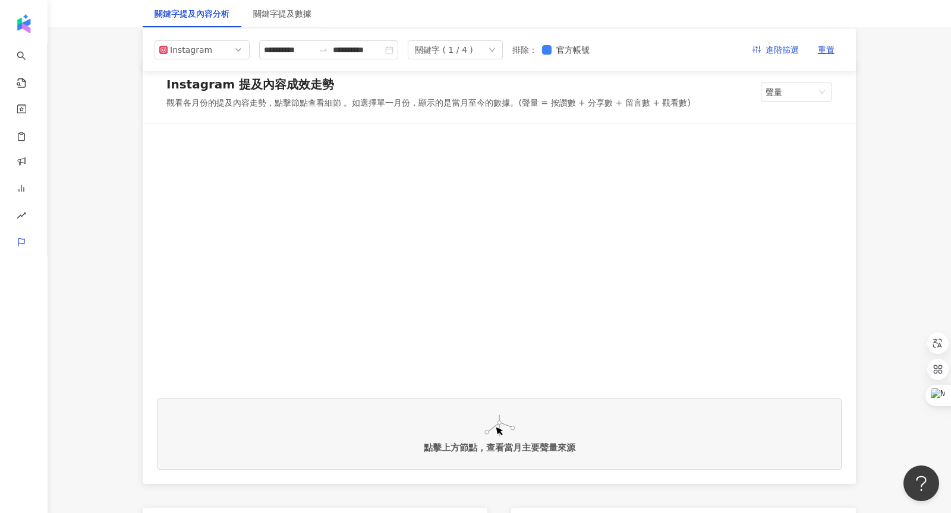
scroll to position [0, 0]
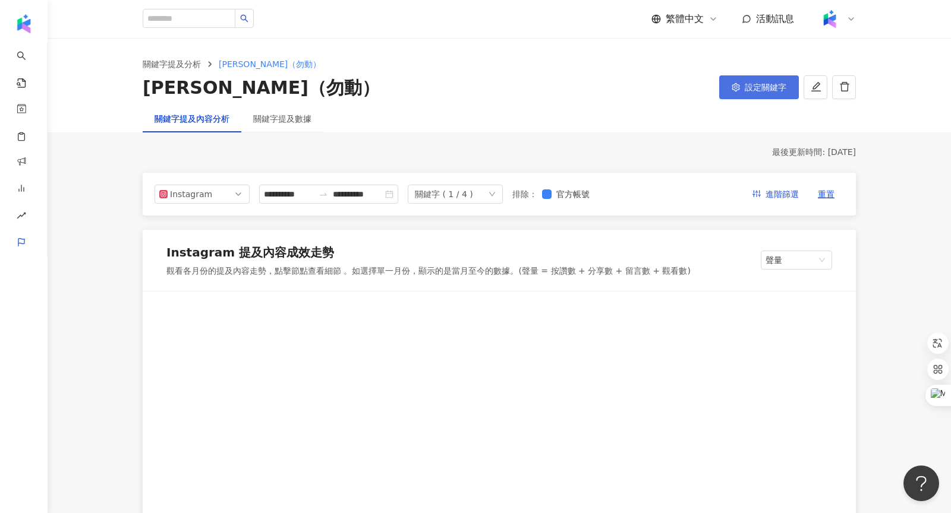
click at [749, 91] on span "設定關鍵字" at bounding box center [766, 88] width 42 height 10
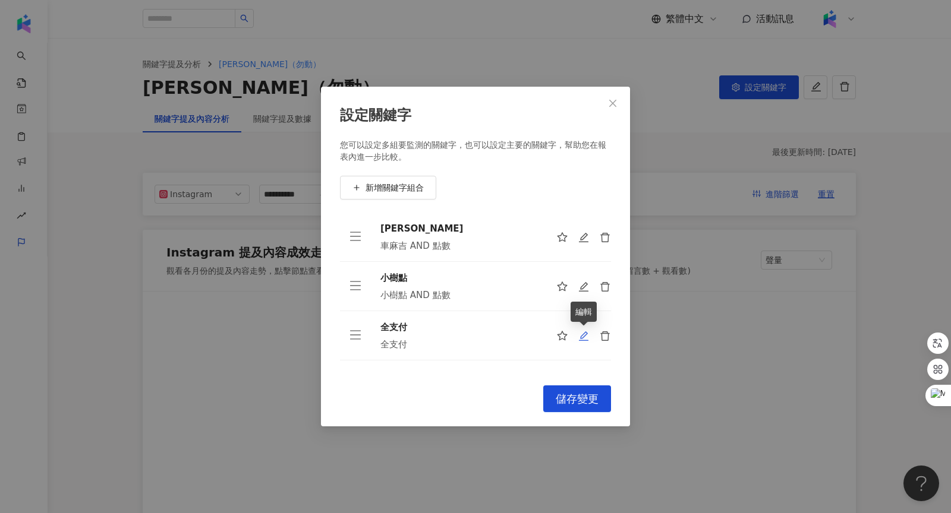
click at [579, 339] on icon "edit" at bounding box center [583, 336] width 11 height 11
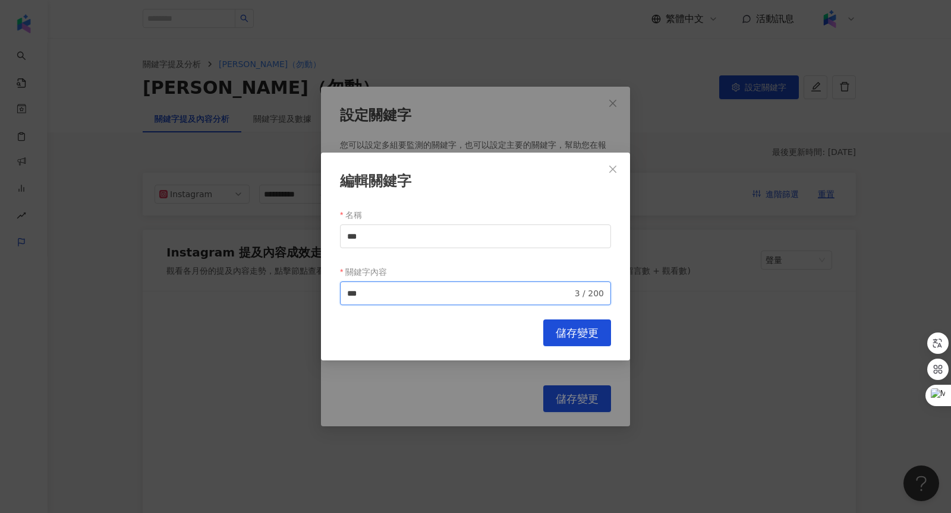
click at [383, 294] on input "***" at bounding box center [459, 293] width 225 height 13
type input "********"
click at [559, 338] on span "儲存變更" at bounding box center [577, 333] width 43 height 13
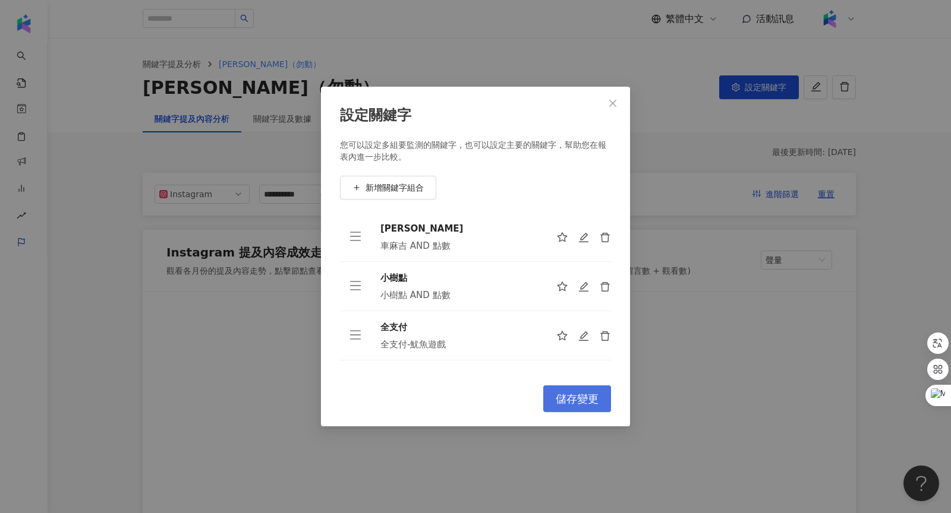
click at [574, 389] on button "儲存變更" at bounding box center [577, 399] width 68 height 27
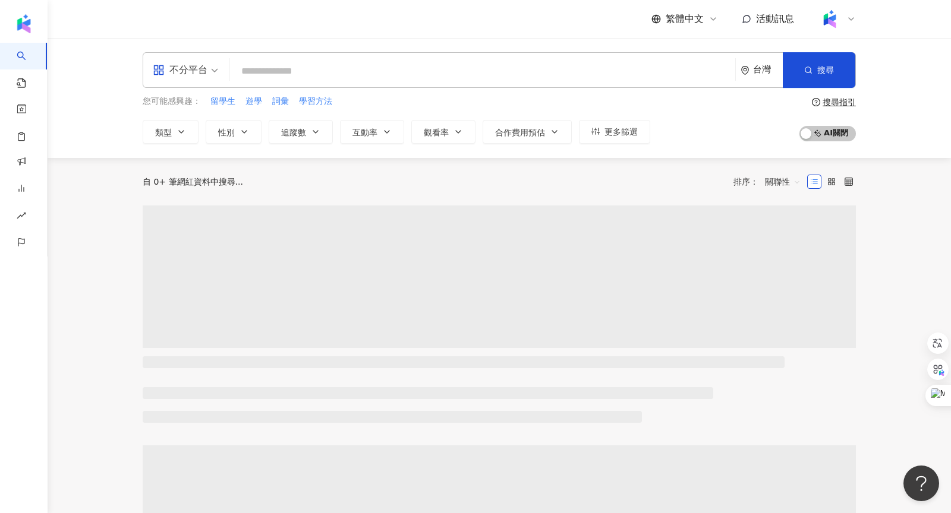
click at [434, 67] on input "search" at bounding box center [483, 71] width 496 height 23
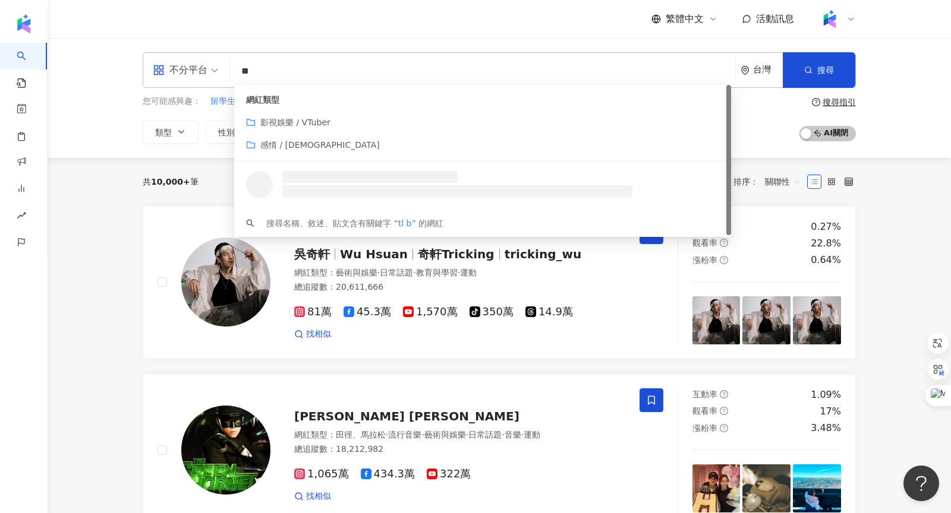
type input "*"
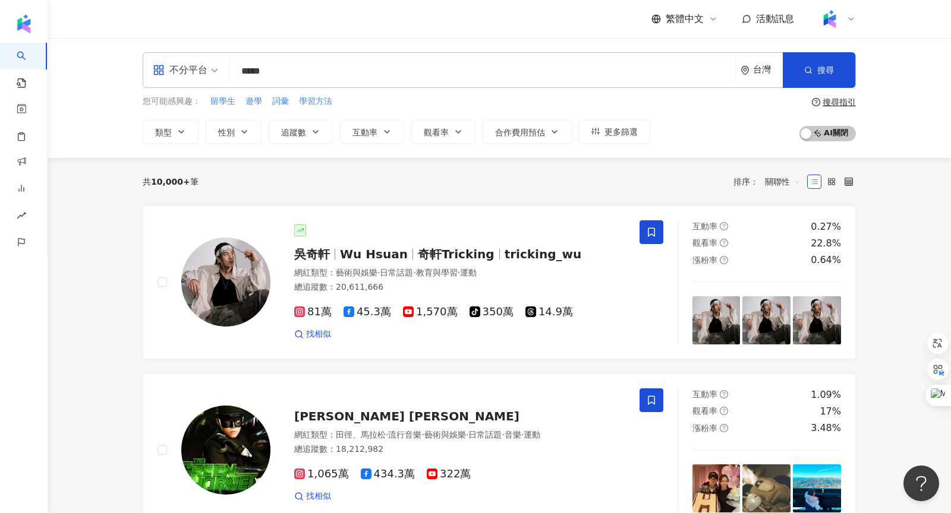
type input "*****"
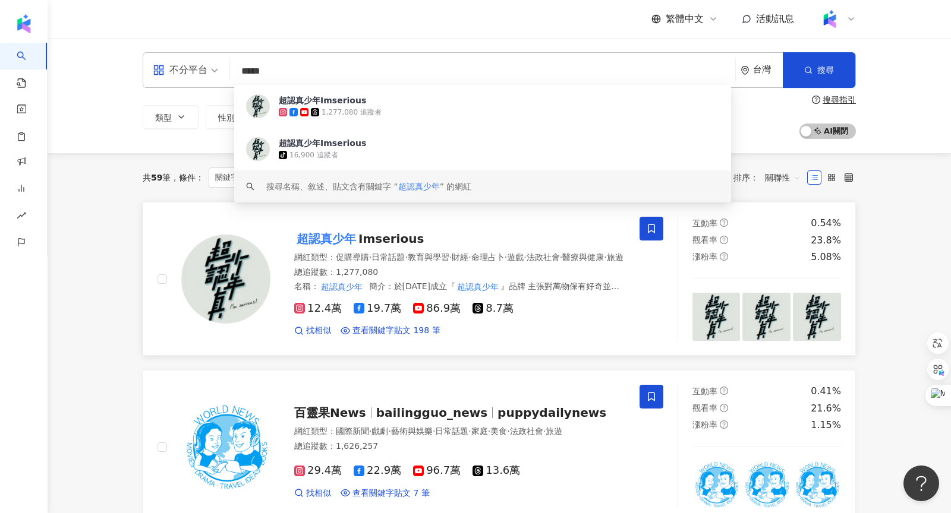
click at [402, 235] on span "Imserious" at bounding box center [390, 239] width 65 height 14
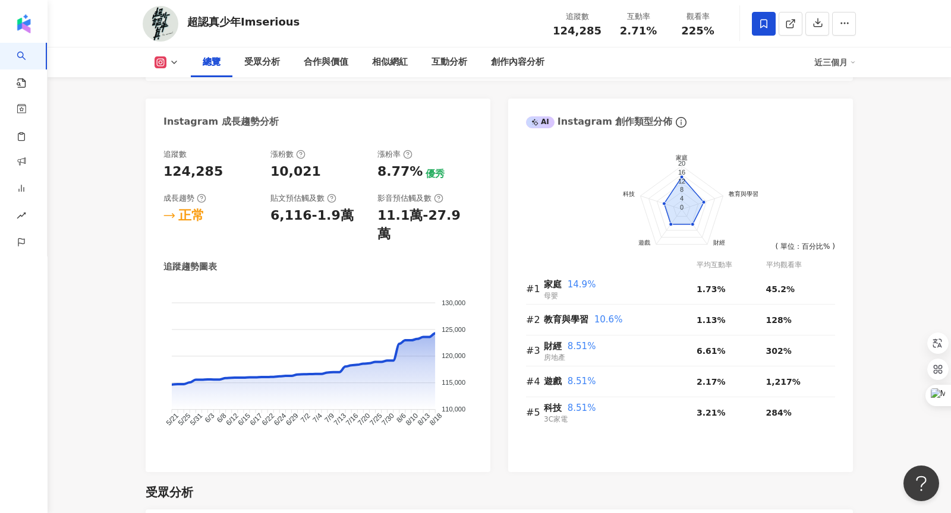
scroll to position [663, 0]
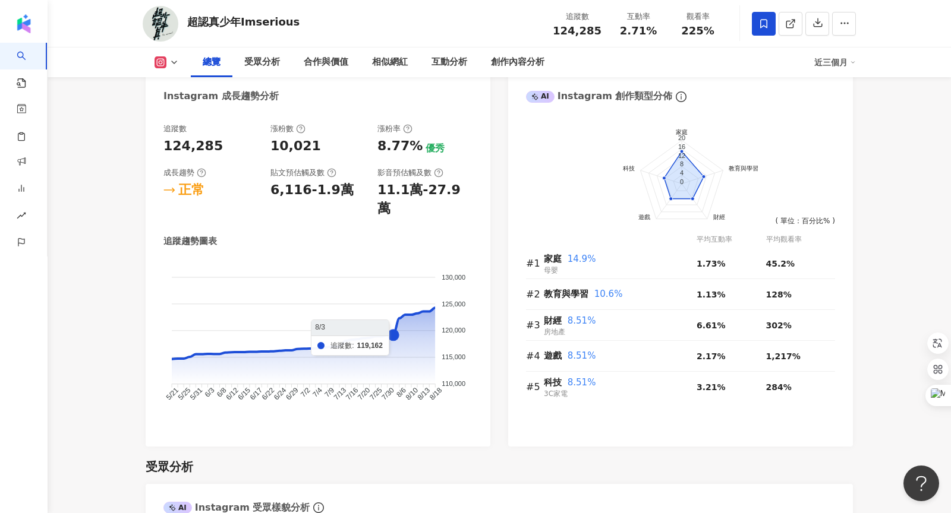
click at [826, 68] on div "近三個月" at bounding box center [835, 62] width 42 height 19
click at [828, 119] on link "近六個月" at bounding box center [840, 112] width 33 height 13
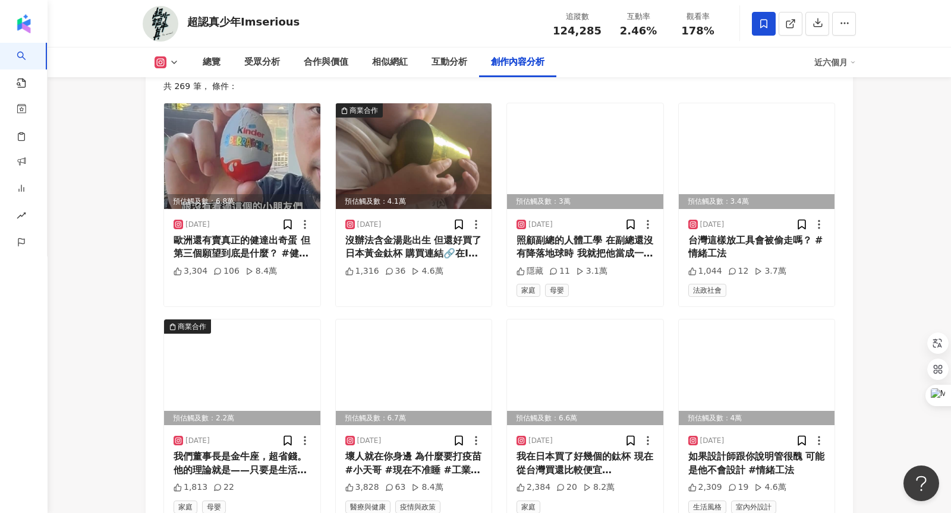
scroll to position [4037, 0]
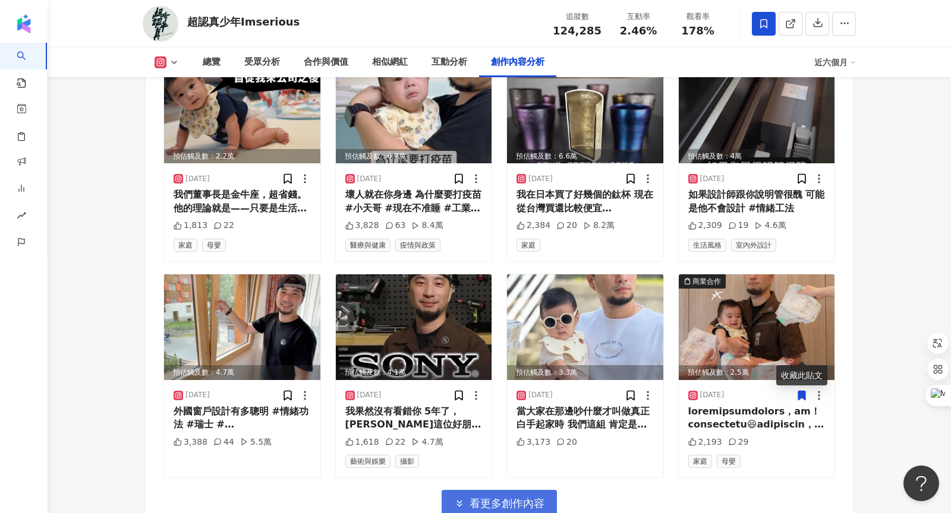
click at [527, 497] on span "看更多創作內容" at bounding box center [506, 503] width 75 height 13
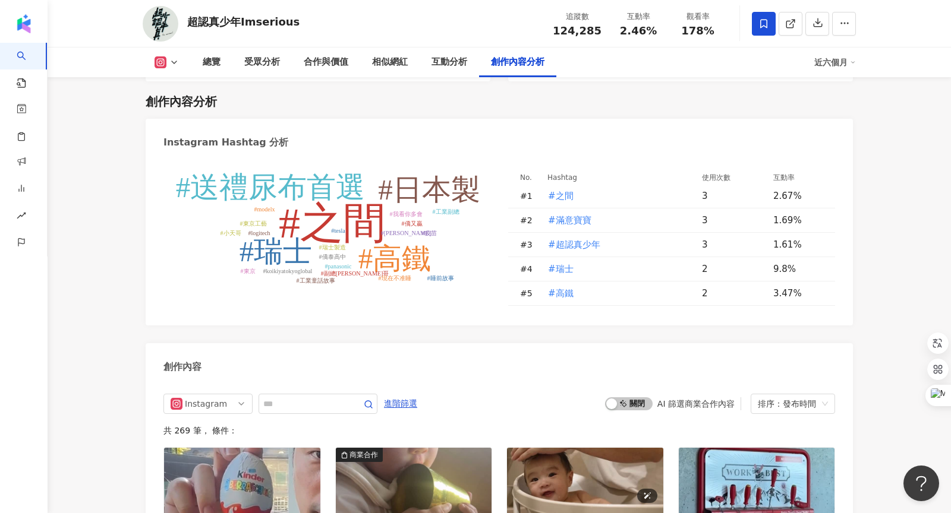
scroll to position [3429, 0]
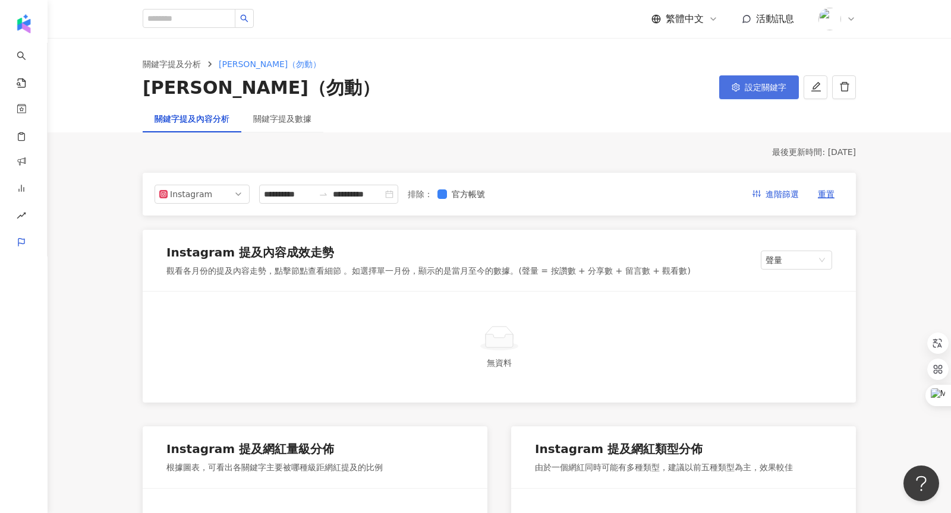
click at [751, 95] on button "設定關鍵字" at bounding box center [759, 87] width 80 height 24
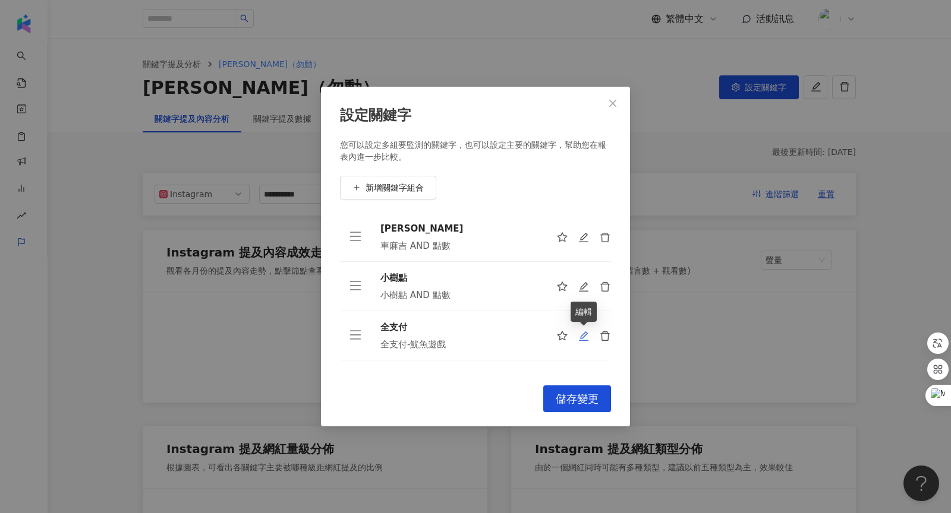
click at [585, 333] on icon "edit" at bounding box center [583, 336] width 11 height 11
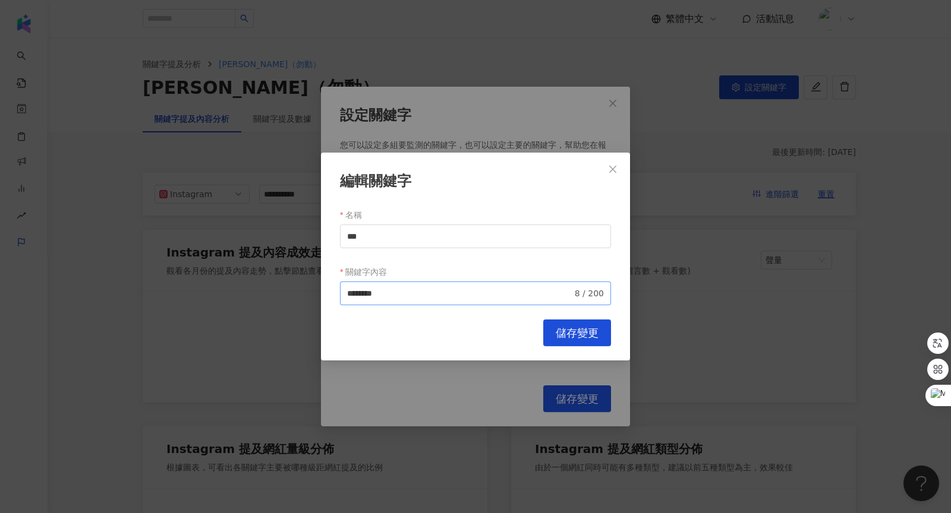
click at [417, 301] on span "******** 8 / 200" at bounding box center [475, 294] width 271 height 24
click at [421, 290] on input "********" at bounding box center [459, 293] width 225 height 13
click at [568, 339] on span "儲存變更" at bounding box center [577, 333] width 43 height 13
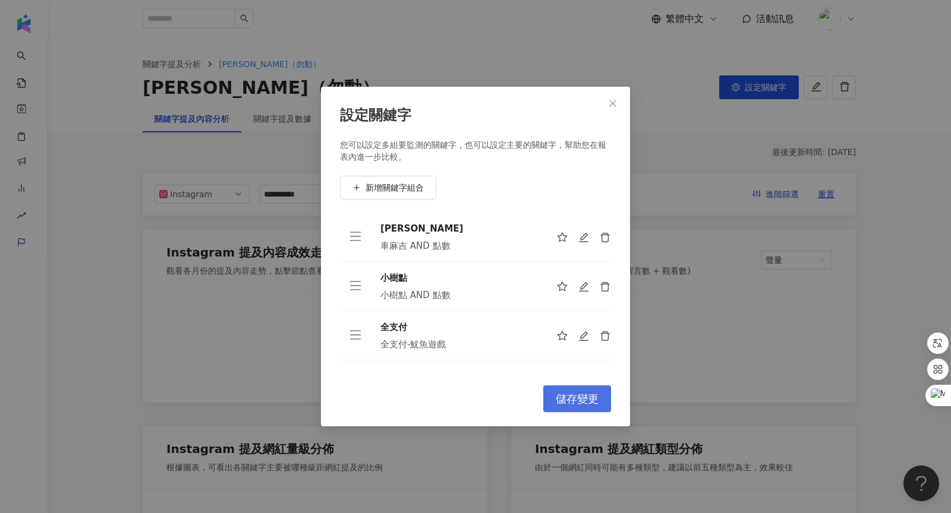
click at [585, 399] on span "儲存變更" at bounding box center [577, 399] width 43 height 13
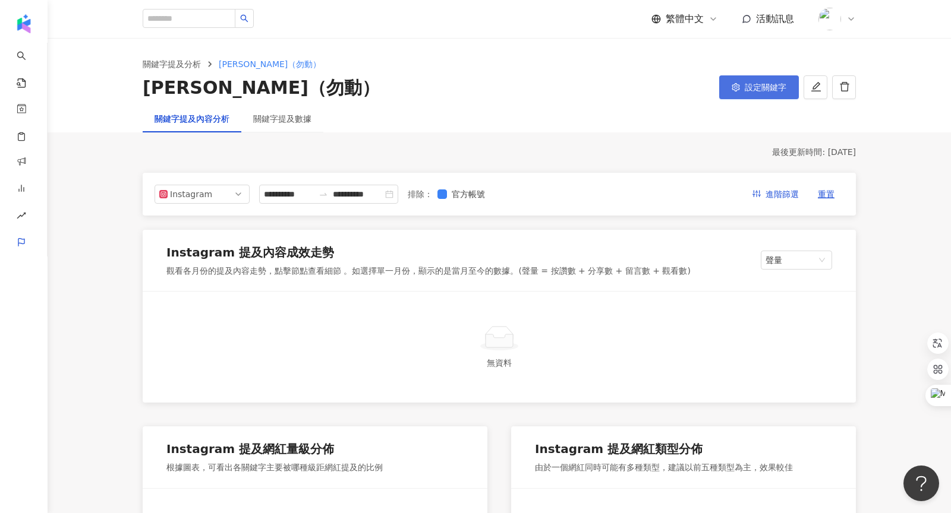
click at [735, 89] on icon "setting" at bounding box center [736, 87] width 8 height 8
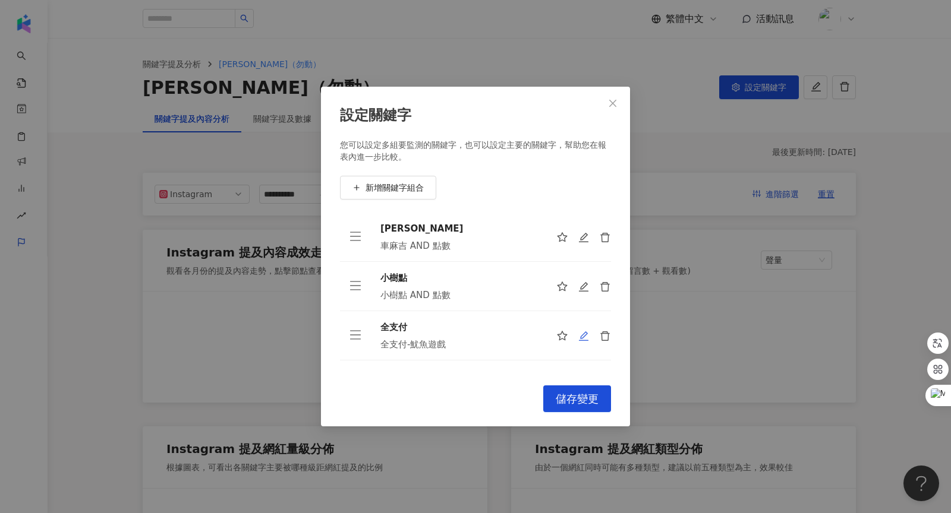
click at [581, 335] on icon "edit" at bounding box center [583, 336] width 11 height 11
type input "***"
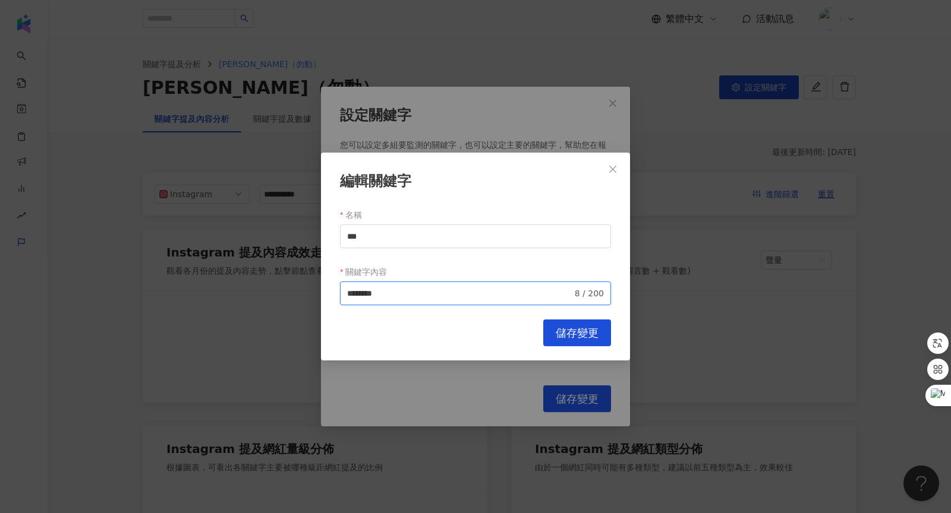
drag, startPoint x: 371, startPoint y: 292, endPoint x: 445, endPoint y: 293, distance: 73.7
click at [445, 293] on input "********" at bounding box center [459, 293] width 225 height 13
type input "***"
click at [548, 335] on button "儲存變更" at bounding box center [577, 333] width 68 height 27
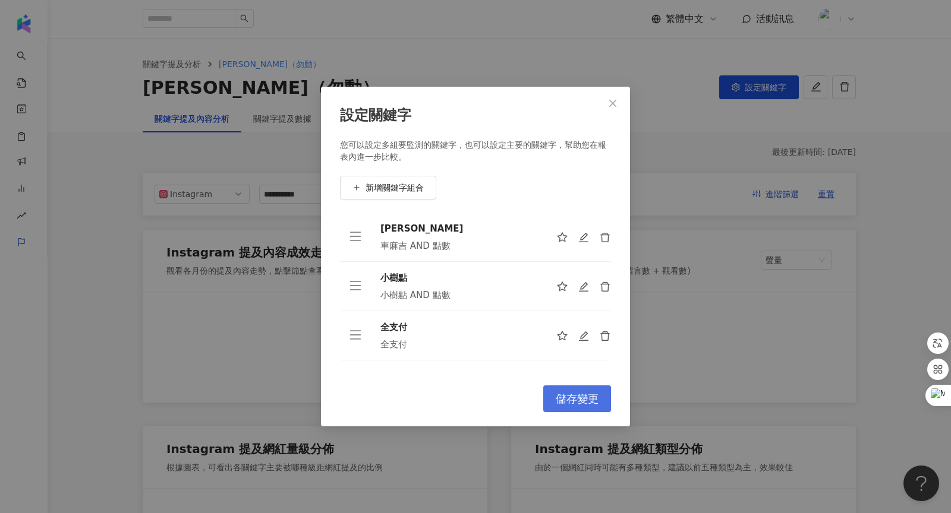
click at [566, 404] on span "儲存變更" at bounding box center [577, 399] width 43 height 13
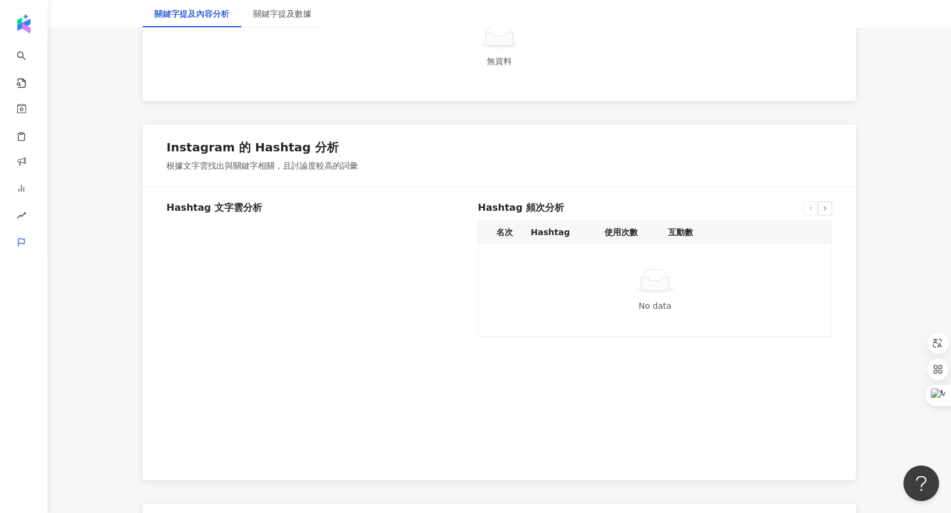
scroll to position [1504, 0]
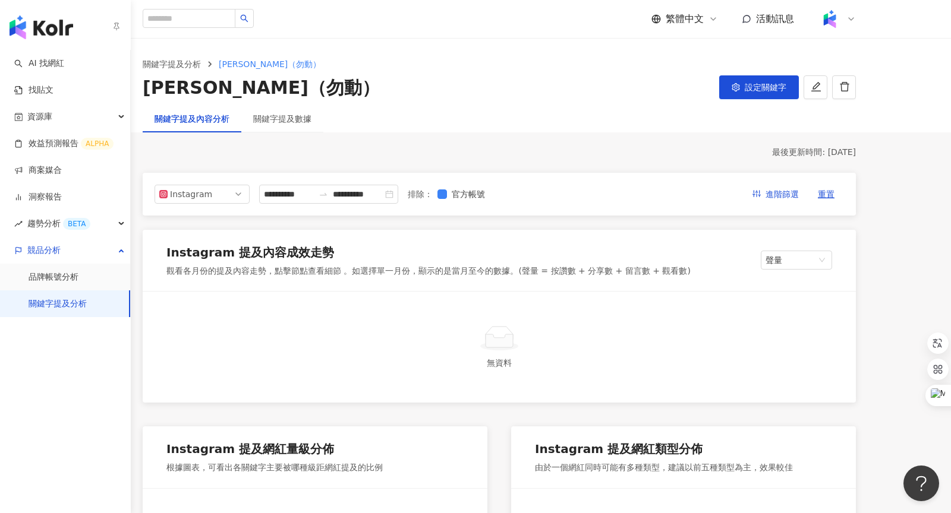
click at [61, 301] on link "關鍵字提及分析" at bounding box center [58, 304] width 58 height 12
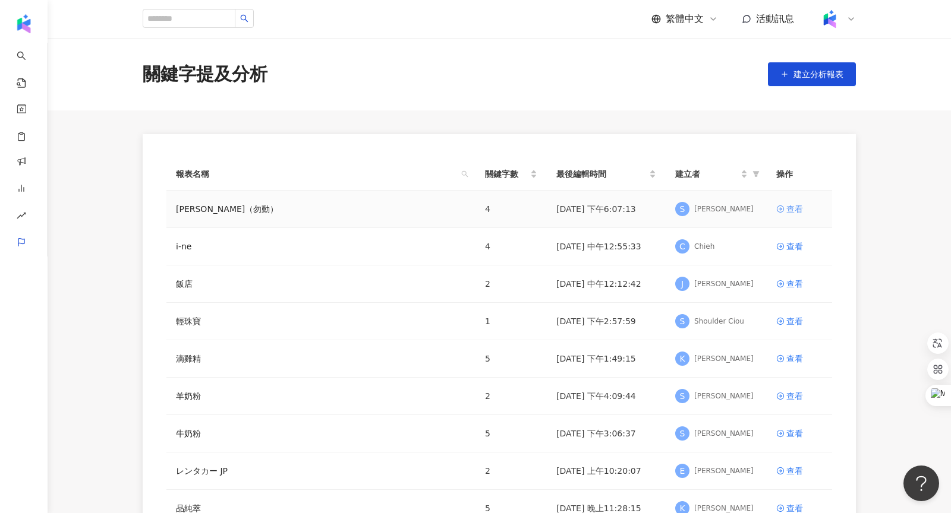
click at [794, 208] on div "查看" at bounding box center [794, 209] width 17 height 13
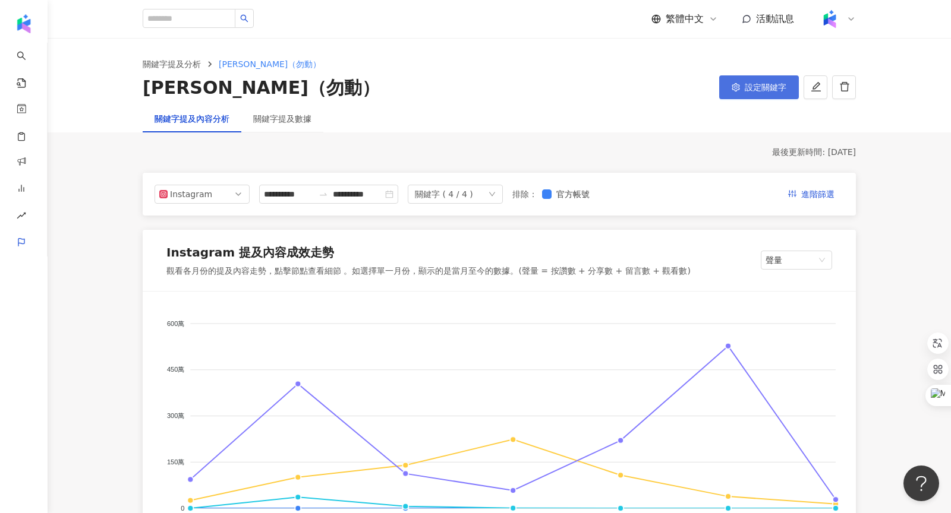
click at [757, 92] on button "設定關鍵字" at bounding box center [759, 87] width 80 height 24
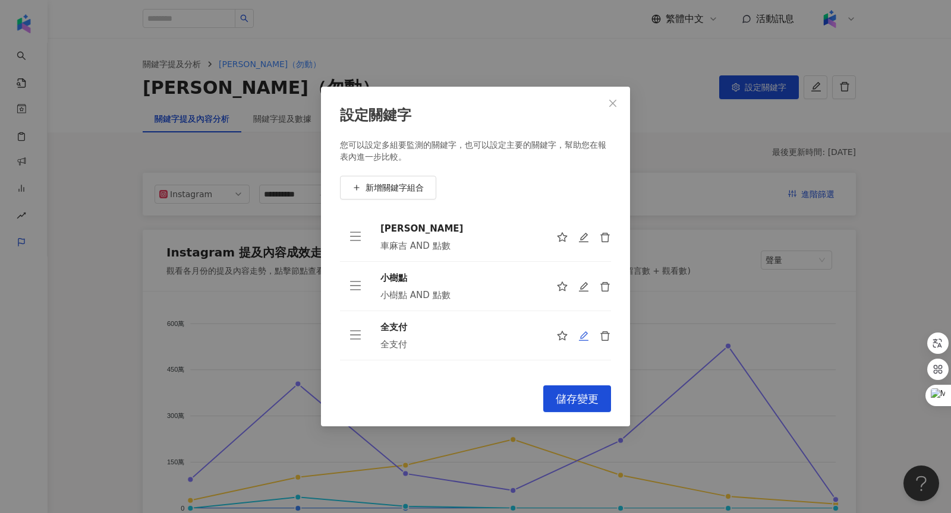
click at [581, 338] on icon "edit" at bounding box center [584, 337] width 10 height 10
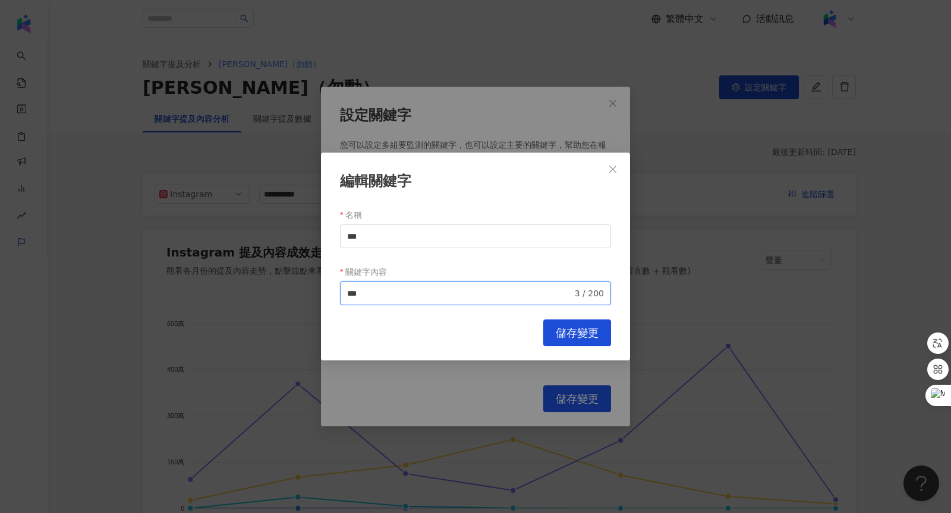
click at [374, 296] on input "***" at bounding box center [459, 293] width 225 height 13
type input "********"
click at [581, 333] on span "儲存變更" at bounding box center [577, 333] width 43 height 13
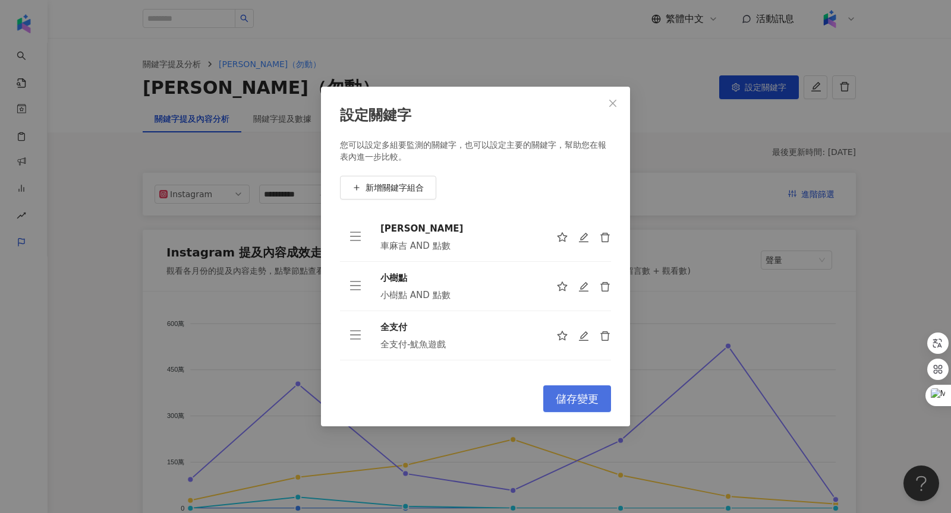
click at [590, 392] on button "儲存變更" at bounding box center [577, 399] width 68 height 27
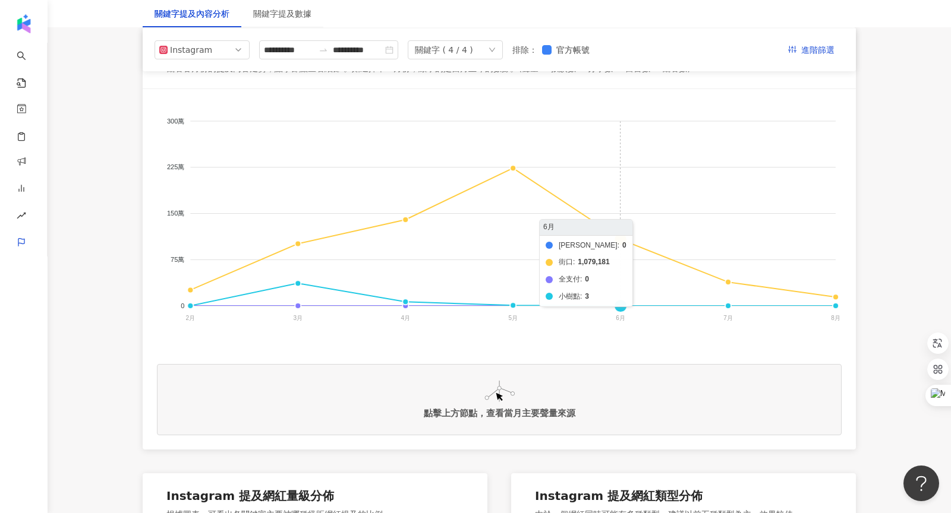
scroll to position [87, 0]
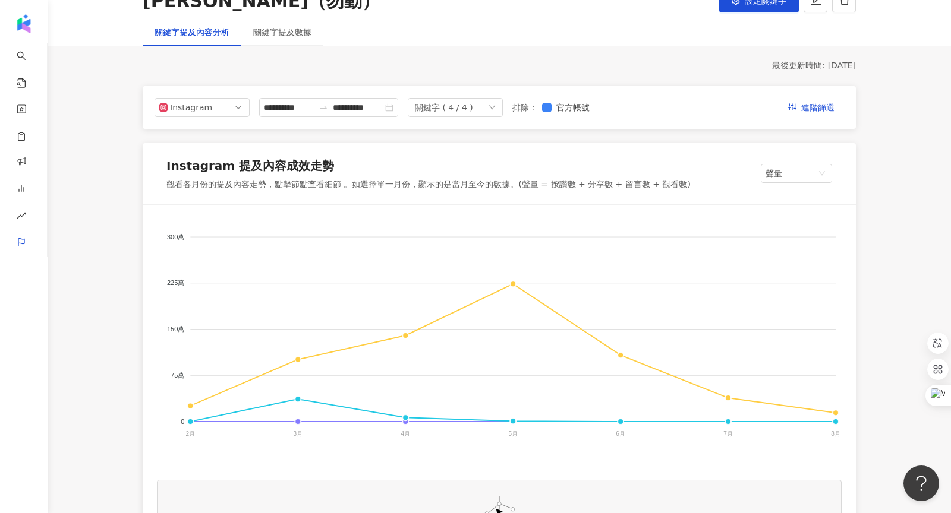
click at [459, 111] on div "關鍵字 ( 4 / 4 )" at bounding box center [444, 108] width 58 height 18
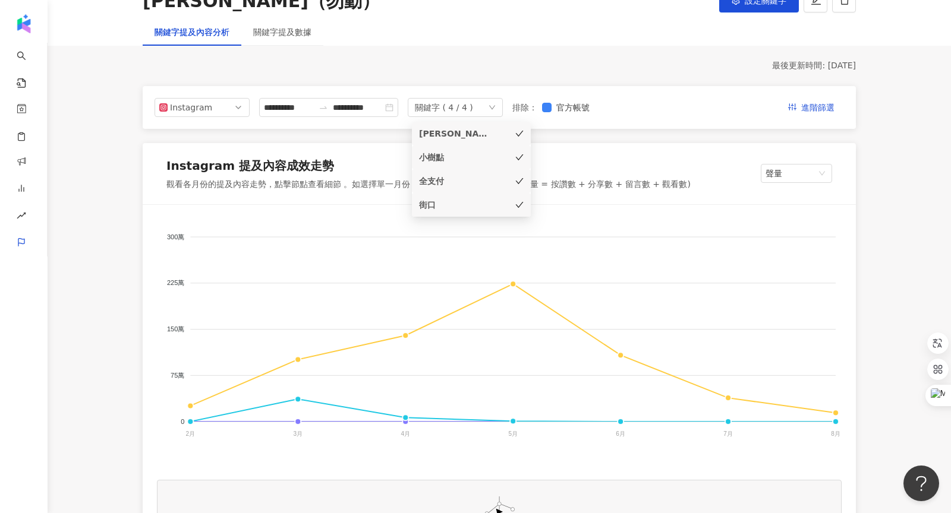
click at [465, 152] on div "小樹點" at bounding box center [454, 157] width 71 height 13
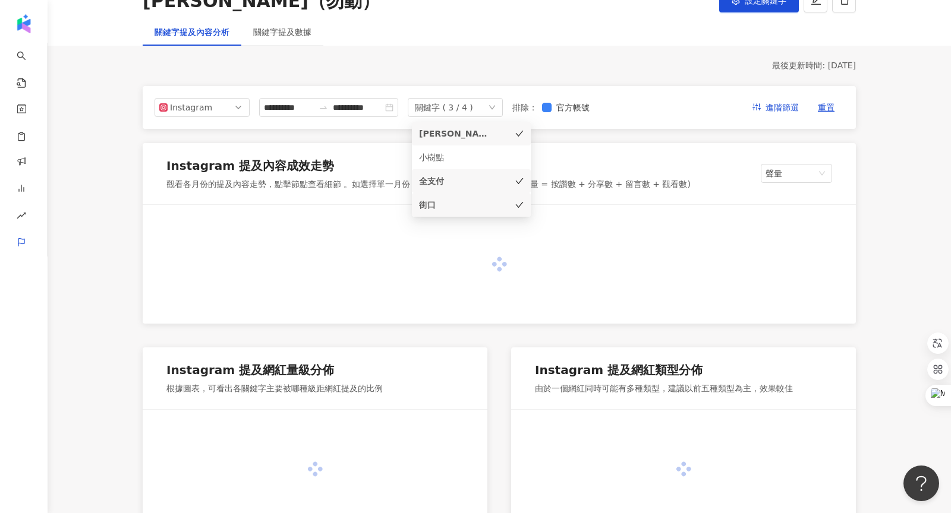
click at [465, 124] on li "車麻吉" at bounding box center [471, 134] width 119 height 24
click at [470, 201] on div "街口" at bounding box center [454, 204] width 71 height 13
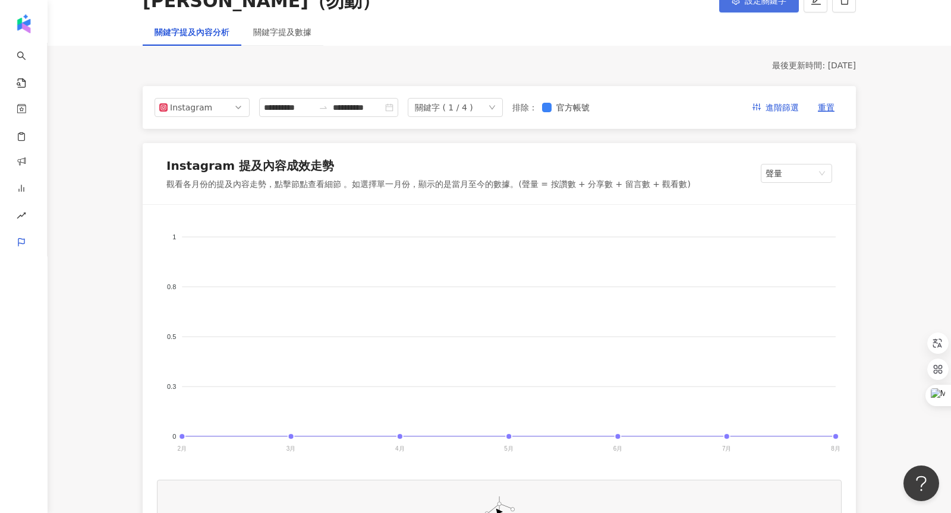
click at [733, 5] on button "設定關鍵字" at bounding box center [759, 1] width 80 height 24
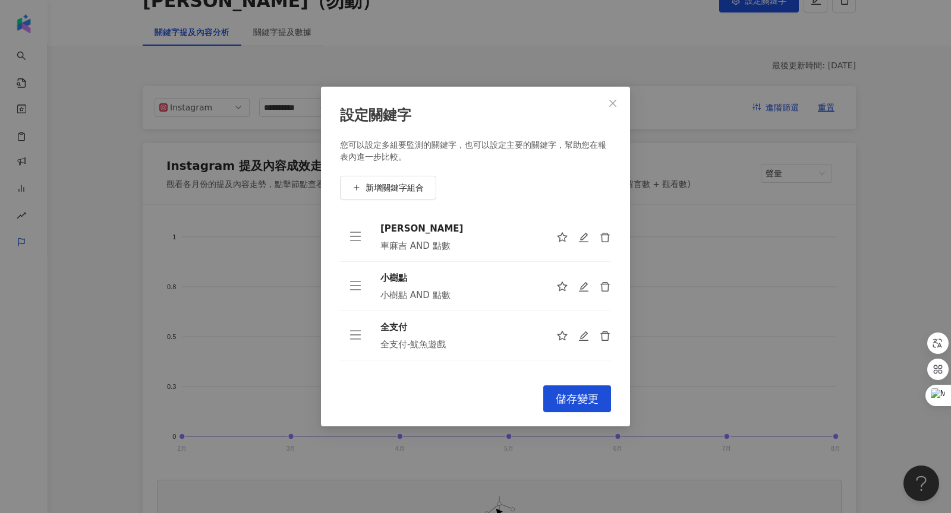
click at [576, 336] on div at bounding box center [583, 336] width 55 height 12
click at [584, 338] on icon "edit" at bounding box center [583, 336] width 11 height 11
type input "***"
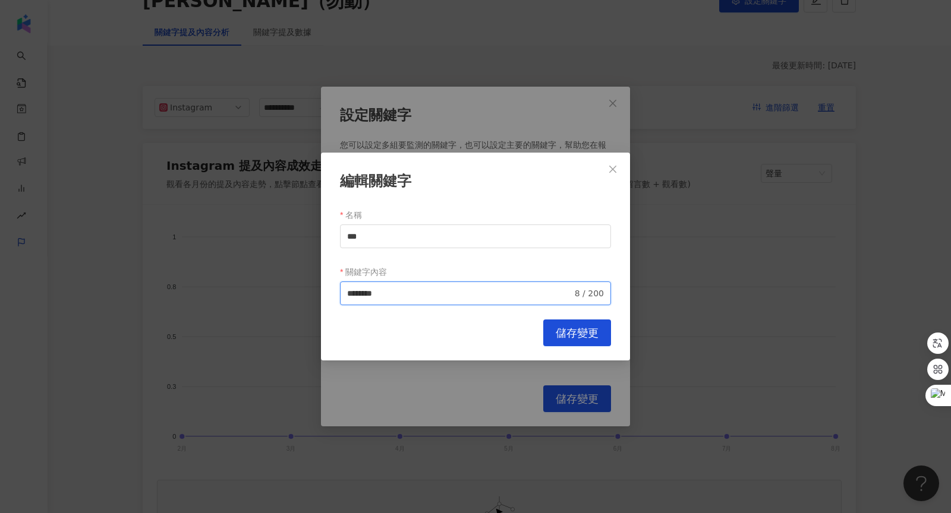
click at [441, 294] on input "********" at bounding box center [459, 293] width 225 height 13
drag, startPoint x: 373, startPoint y: 292, endPoint x: 460, endPoint y: 294, distance: 86.8
click at [460, 294] on input "********" at bounding box center [459, 293] width 225 height 13
type input "***"
click at [580, 332] on span "儲存變更" at bounding box center [577, 333] width 43 height 13
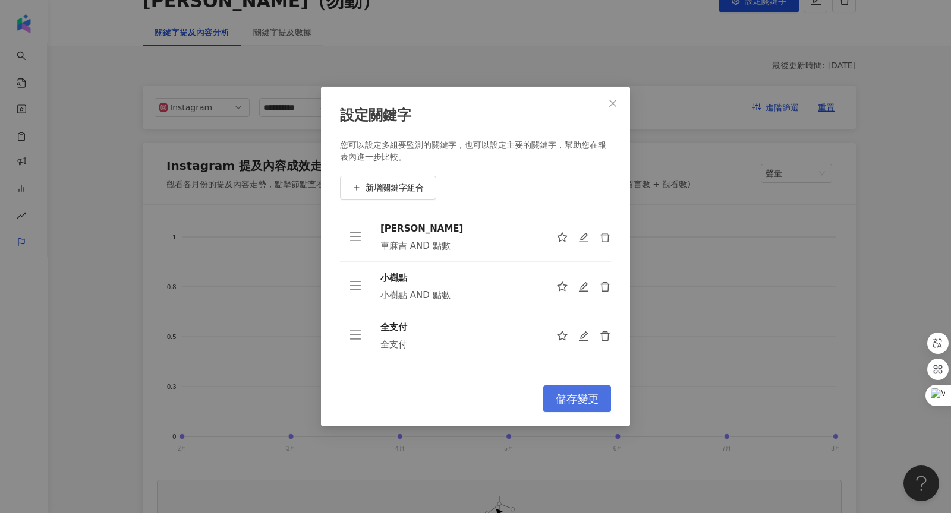
click at [580, 397] on span "儲存變更" at bounding box center [577, 399] width 43 height 13
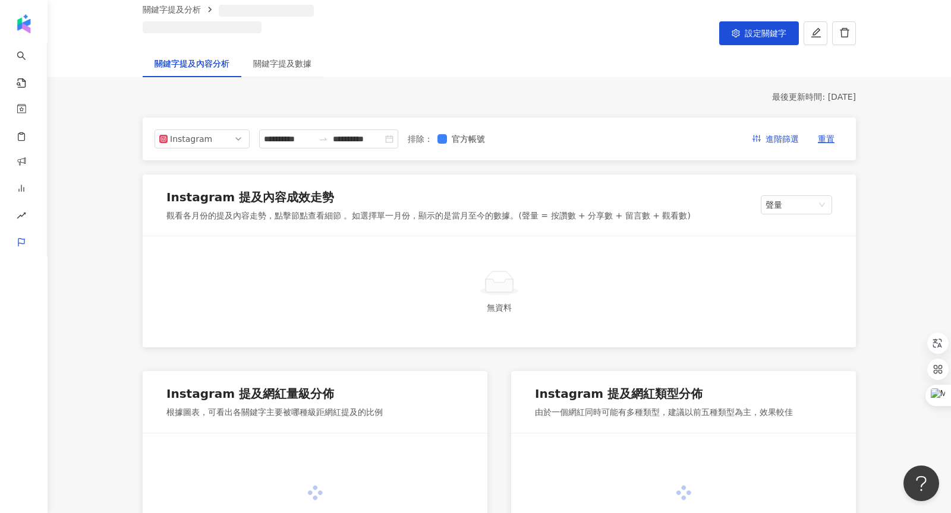
scroll to position [87, 0]
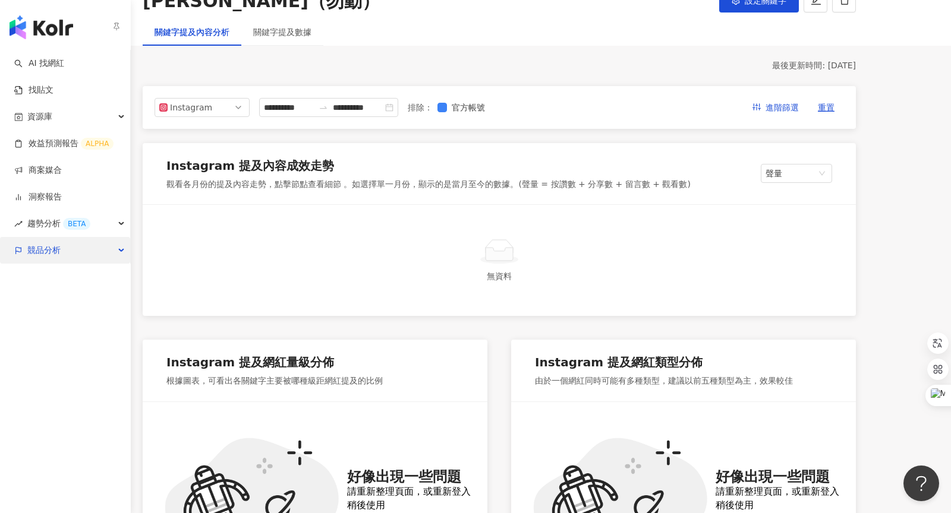
click at [52, 252] on span "競品分析" at bounding box center [43, 250] width 33 height 27
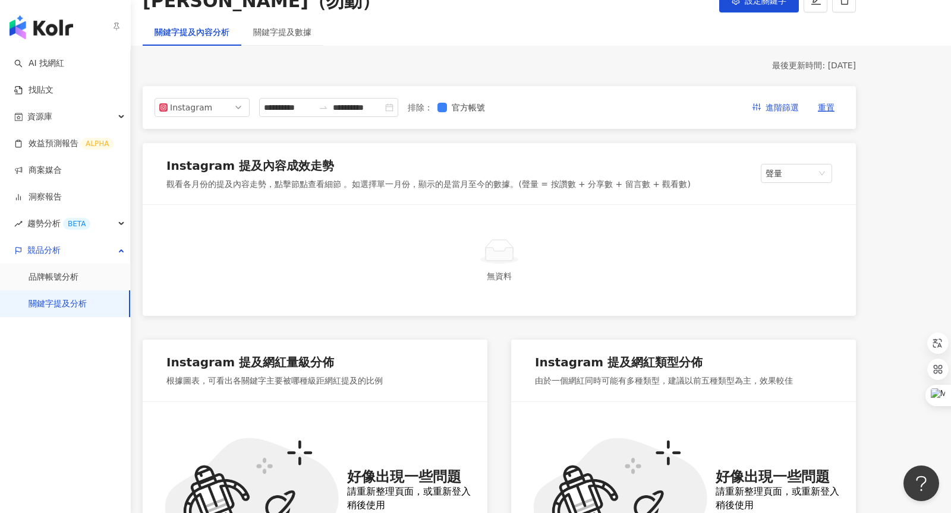
click at [54, 298] on link "關鍵字提及分析" at bounding box center [58, 304] width 58 height 12
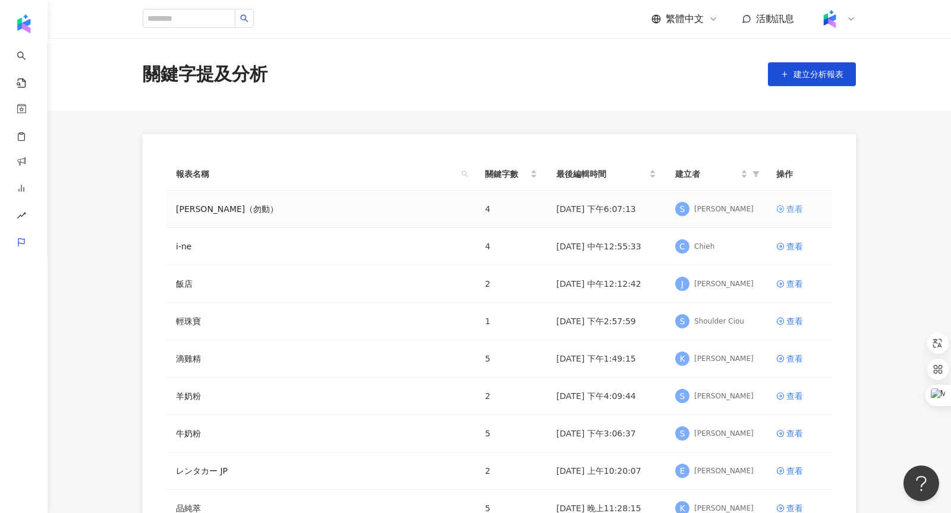
click at [793, 212] on div "查看" at bounding box center [794, 209] width 17 height 13
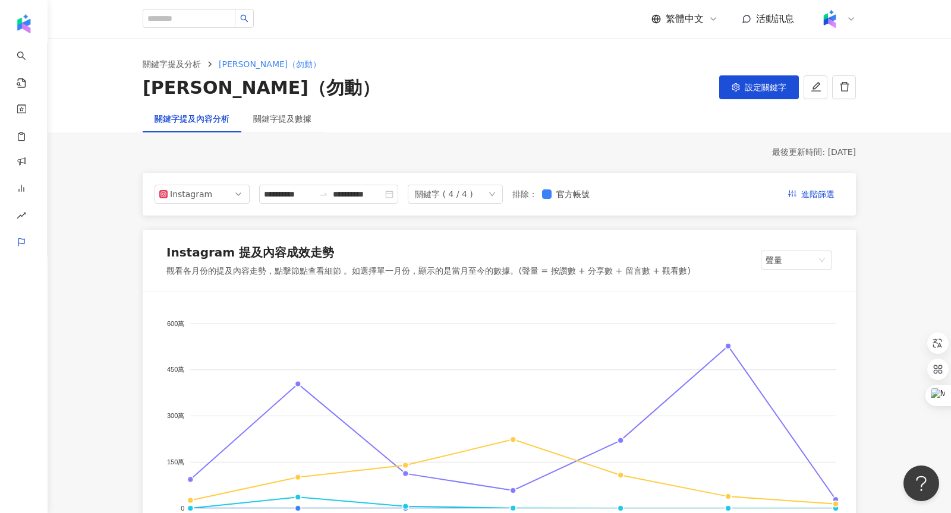
click at [486, 197] on div "關鍵字 ( 4 / 4 )" at bounding box center [455, 194] width 95 height 19
click at [742, 96] on button "設定關鍵字" at bounding box center [759, 87] width 80 height 24
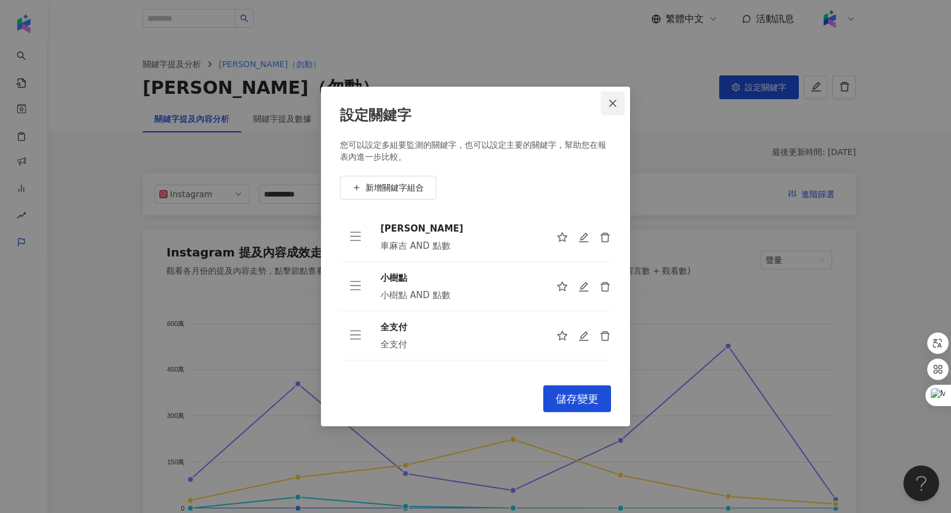
click at [609, 100] on icon "close" at bounding box center [612, 103] width 7 height 7
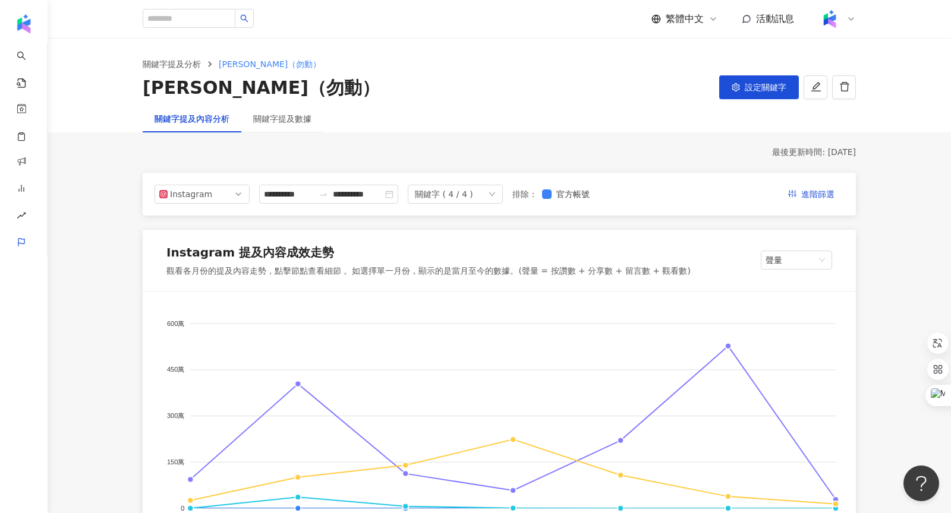
click at [481, 191] on div "關鍵字 ( 4 / 4 )" at bounding box center [455, 194] width 95 height 19
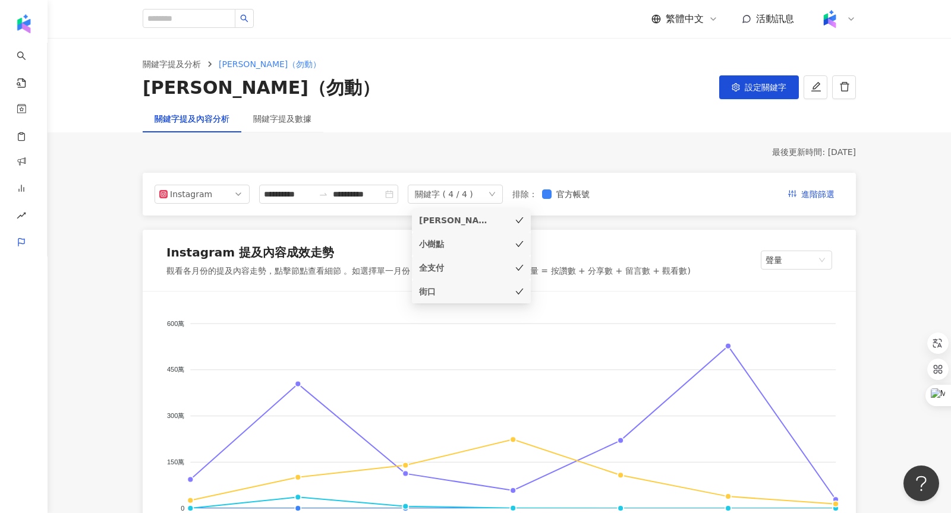
click at [462, 221] on div "車麻吉" at bounding box center [454, 220] width 71 height 13
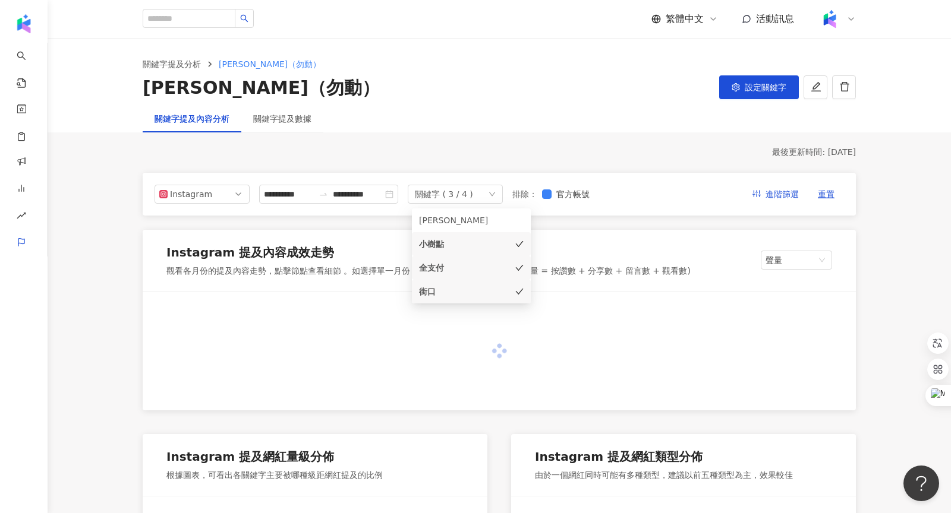
click at [457, 242] on div "小樹點" at bounding box center [454, 244] width 71 height 13
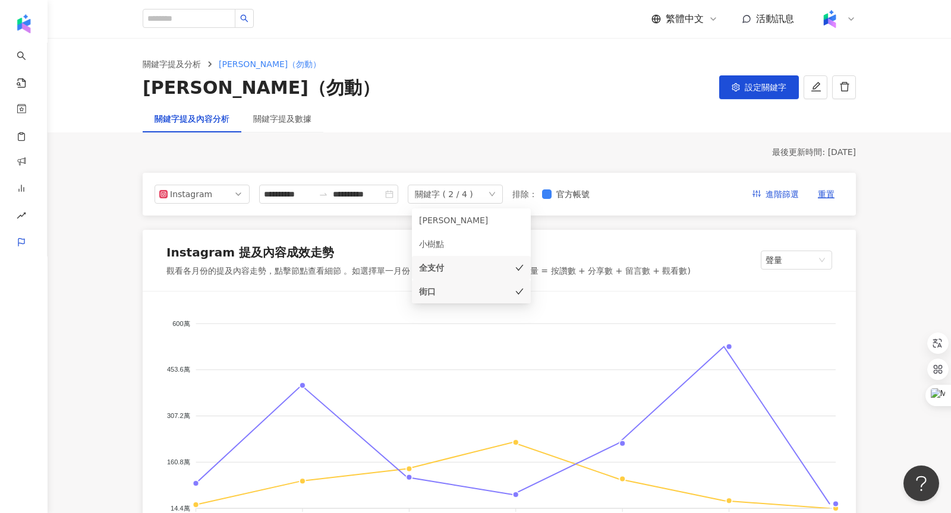
click at [452, 293] on div "街口" at bounding box center [454, 291] width 71 height 13
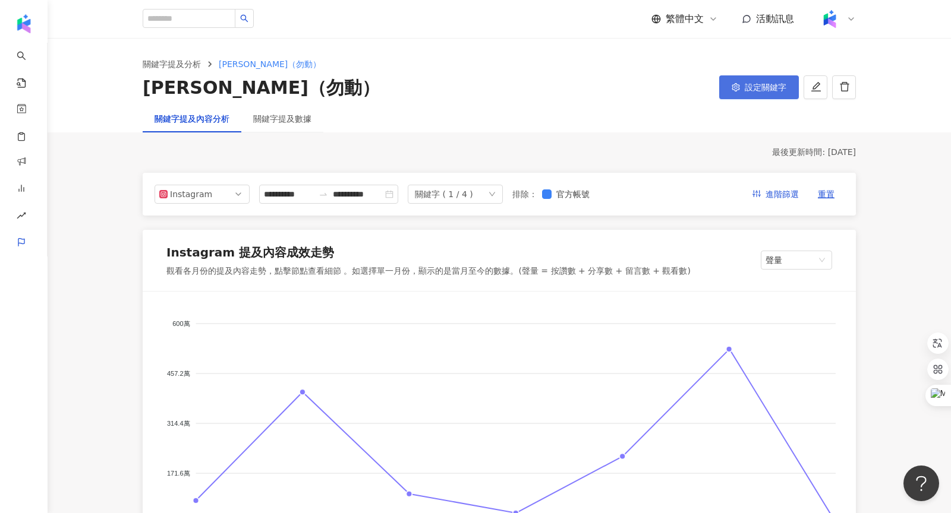
click at [740, 93] on button "設定關鍵字" at bounding box center [759, 87] width 80 height 24
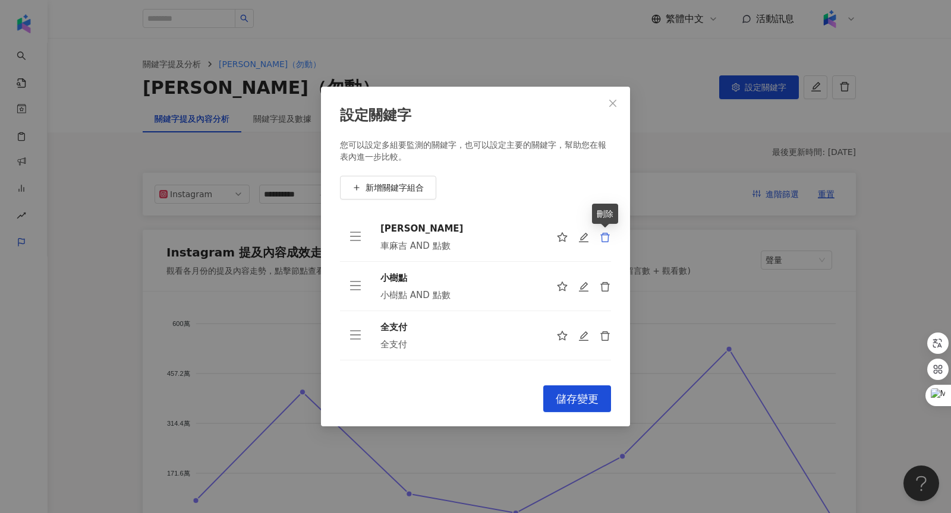
click at [603, 239] on icon "delete" at bounding box center [605, 237] width 11 height 11
click at [603, 333] on icon "delete" at bounding box center [605, 336] width 11 height 11
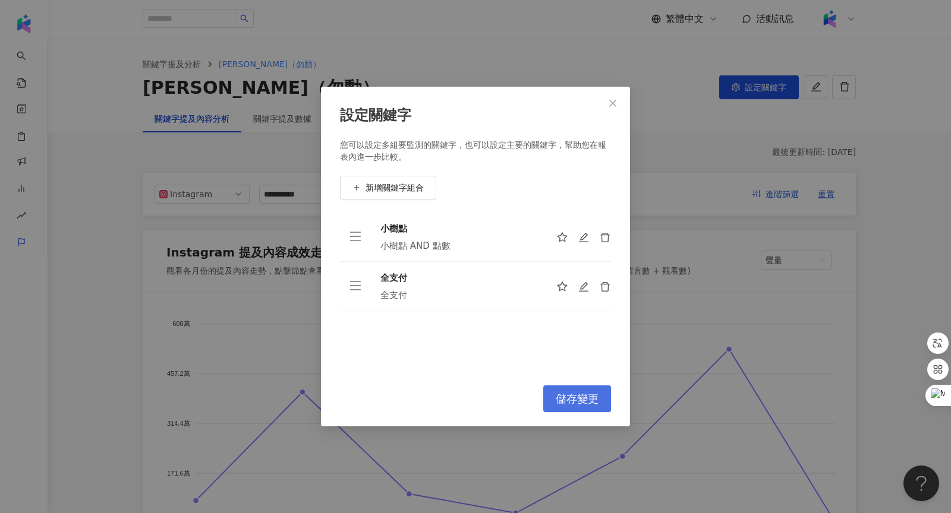
click at [590, 390] on button "儲存變更" at bounding box center [577, 399] width 68 height 27
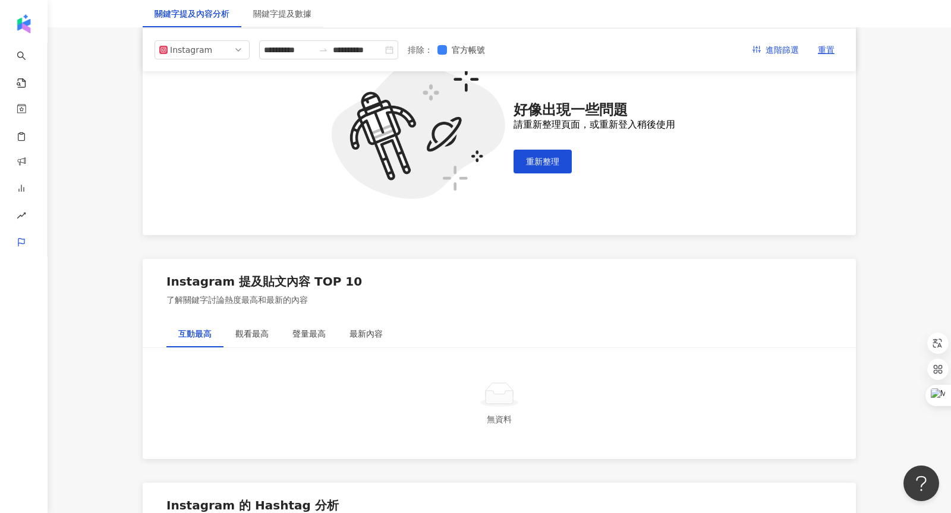
scroll to position [1047, 0]
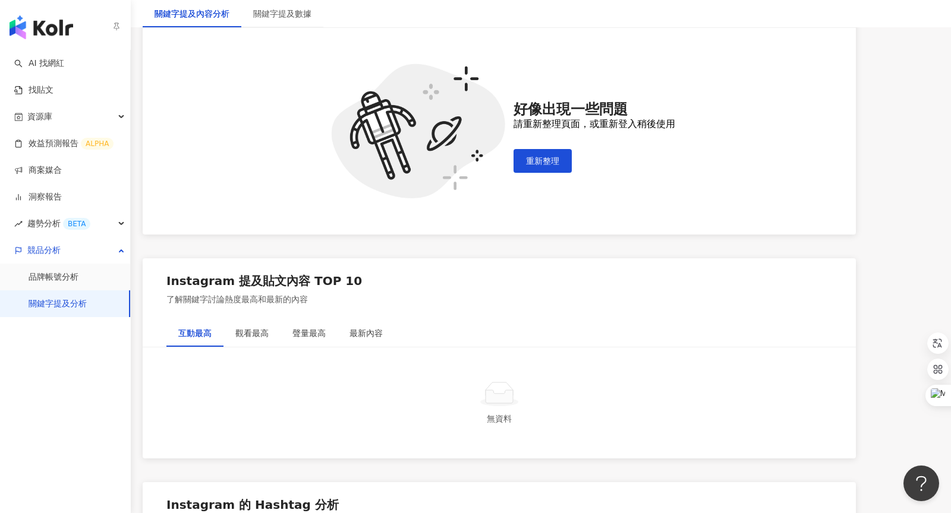
click at [65, 303] on link "關鍵字提及分析" at bounding box center [58, 304] width 58 height 12
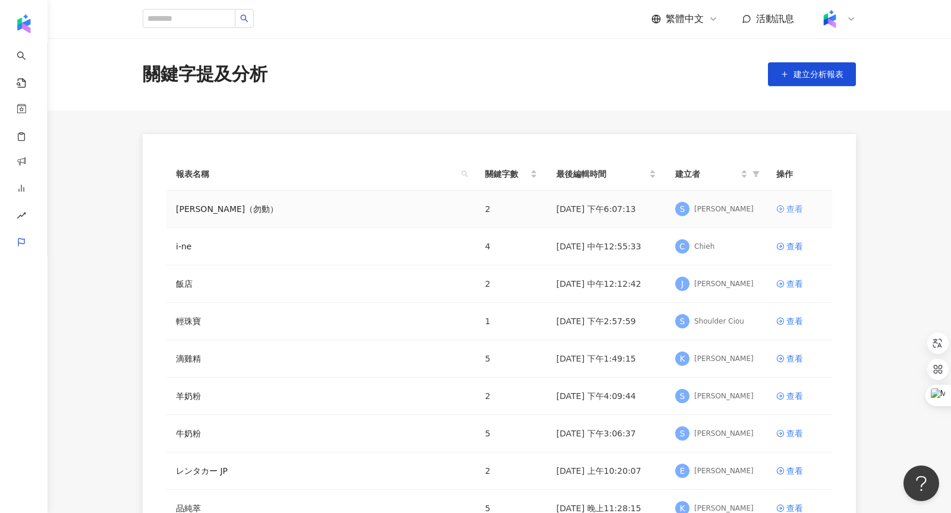
click at [796, 207] on div "查看" at bounding box center [794, 209] width 17 height 13
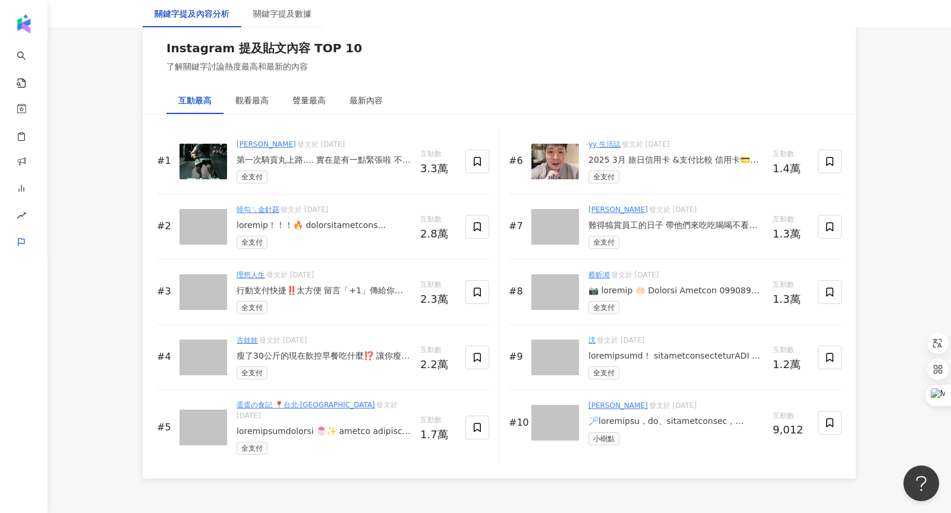
scroll to position [1809, 0]
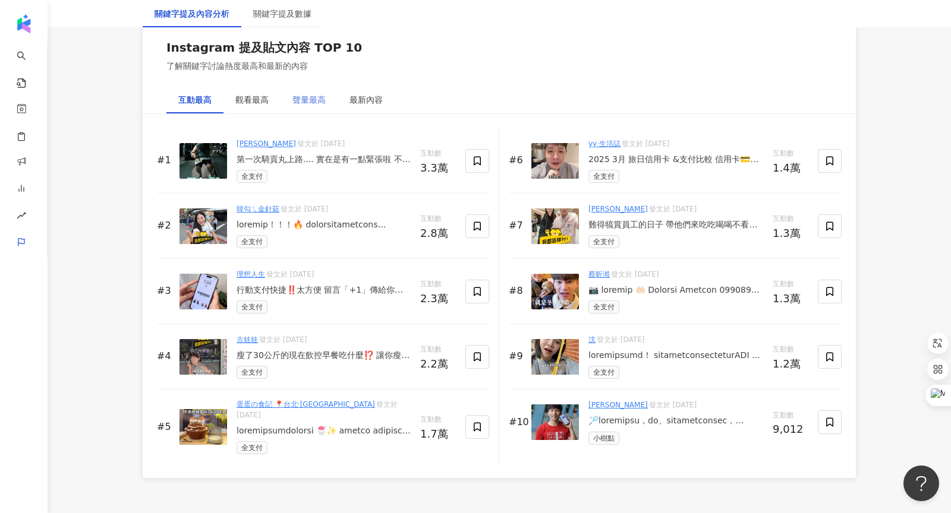
click at [308, 86] on div "聲量最高" at bounding box center [308, 99] width 57 height 27
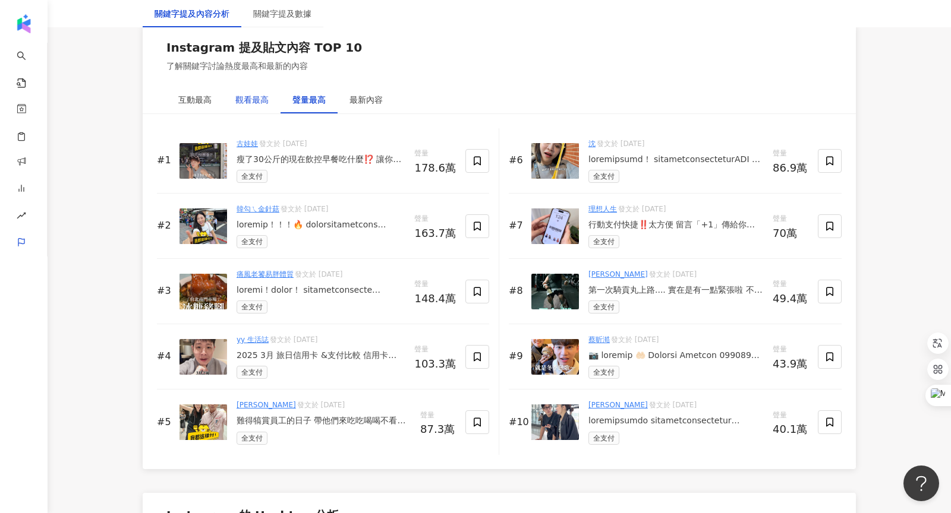
click at [253, 93] on div "觀看最高" at bounding box center [251, 99] width 33 height 13
click at [301, 94] on div "聲量最高" at bounding box center [308, 99] width 33 height 13
click at [198, 97] on div "互動最高" at bounding box center [194, 99] width 33 height 13
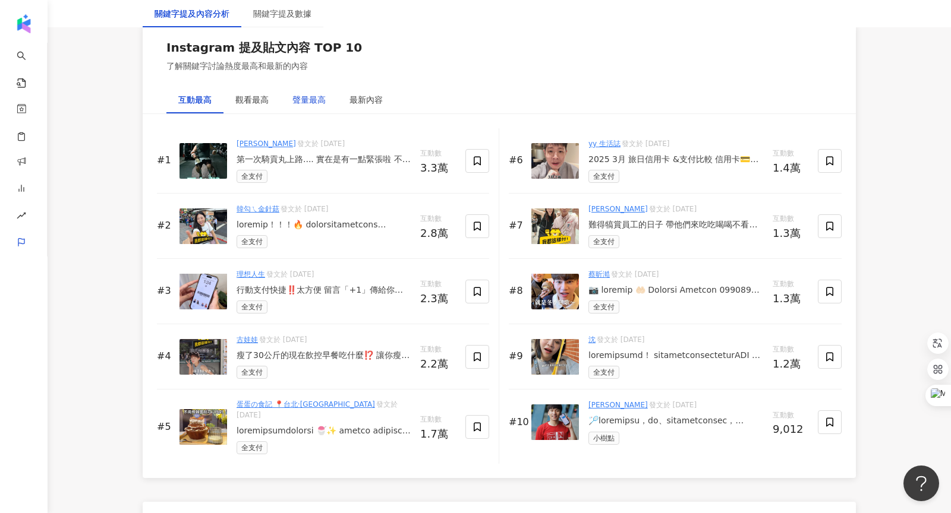
click at [302, 99] on div "聲量最高" at bounding box center [308, 99] width 33 height 13
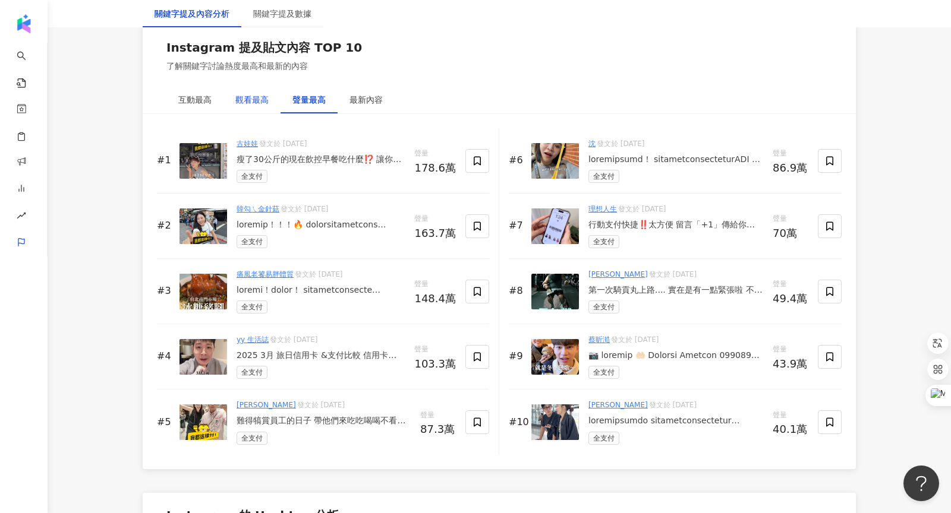
click at [256, 96] on div "觀看最高" at bounding box center [251, 99] width 33 height 13
click at [317, 95] on div "聲量最高" at bounding box center [308, 99] width 33 height 13
click at [239, 94] on div "觀看最高" at bounding box center [251, 99] width 33 height 13
click at [310, 103] on div "聲量最高" at bounding box center [308, 99] width 57 height 27
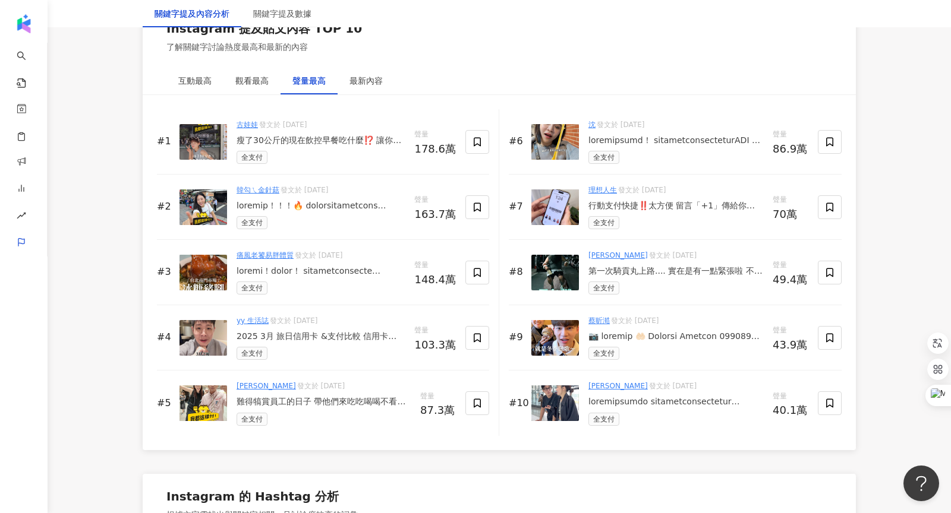
scroll to position [1829, 0]
